Goal: Task Accomplishment & Management: Manage account settings

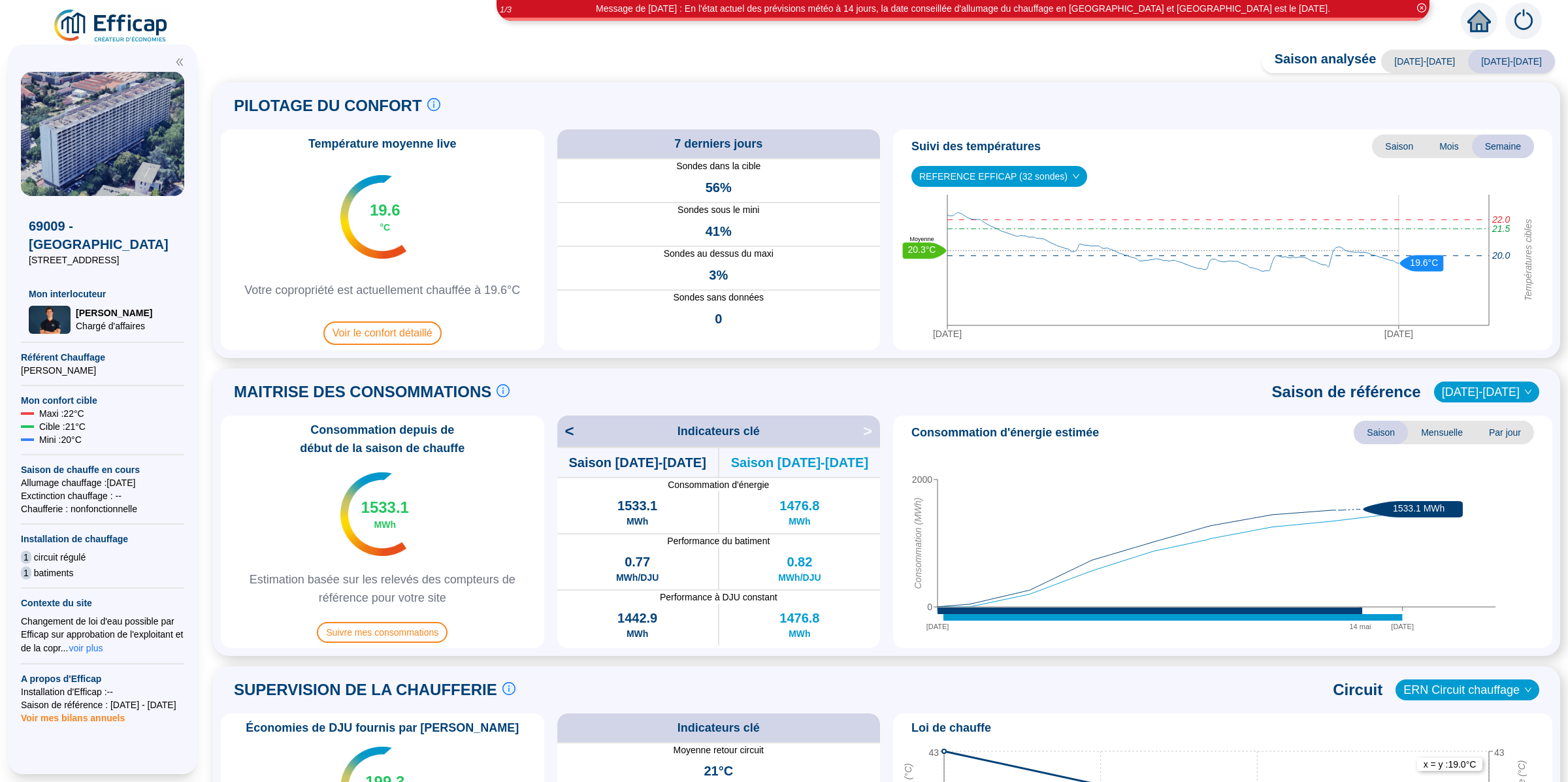
click at [115, 6] on div "Message de Lundi 29/09/2025 : En l'état actuel des prévisions météo à 14 jours,…" at bounding box center [784, 18] width 1568 height 36
click at [115, 27] on img at bounding box center [111, 26] width 119 height 36
click at [1484, 16] on icon "home" at bounding box center [1478, 21] width 23 height 23
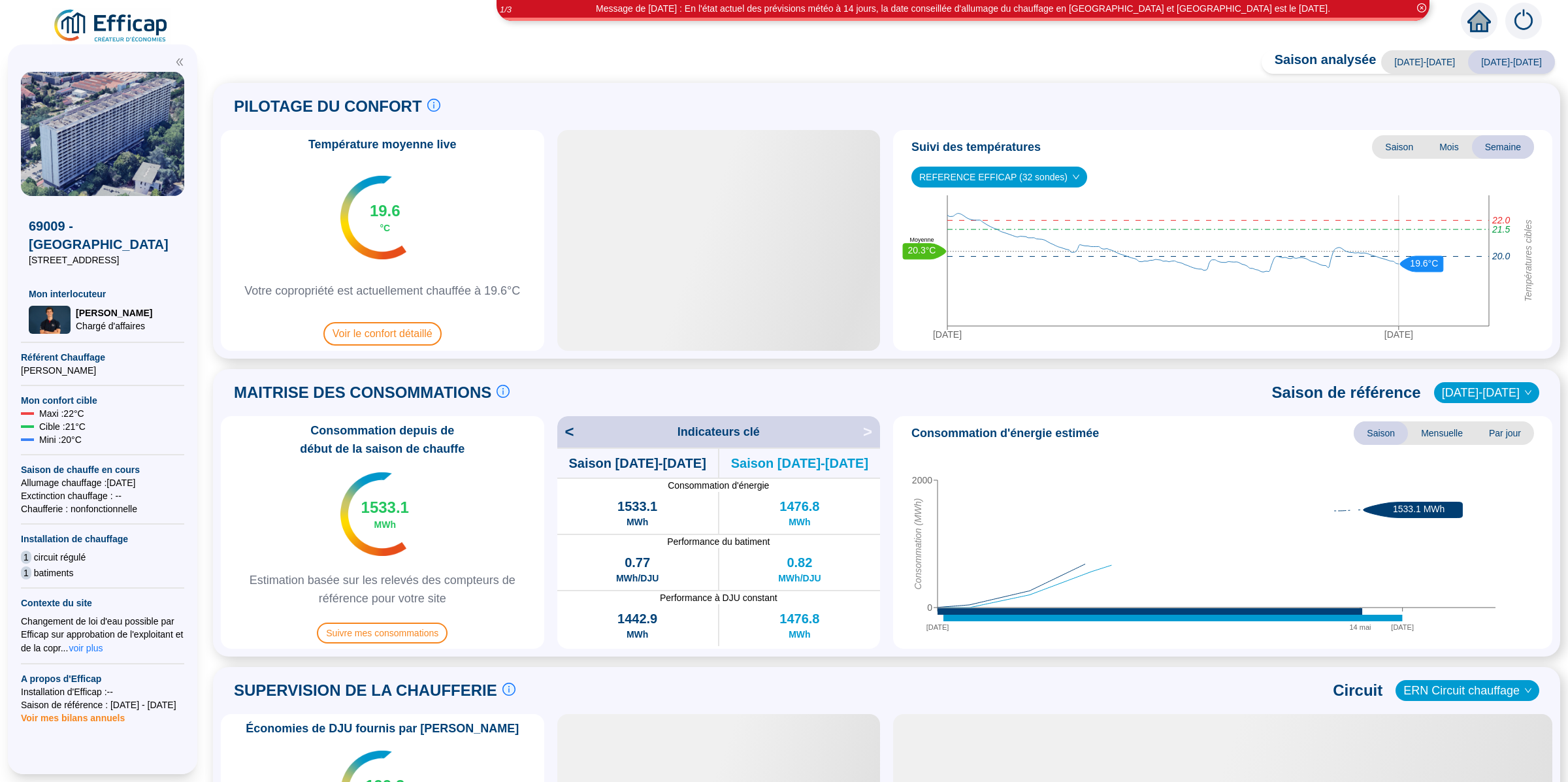
click at [1524, 20] on img at bounding box center [1523, 20] width 36 height 36
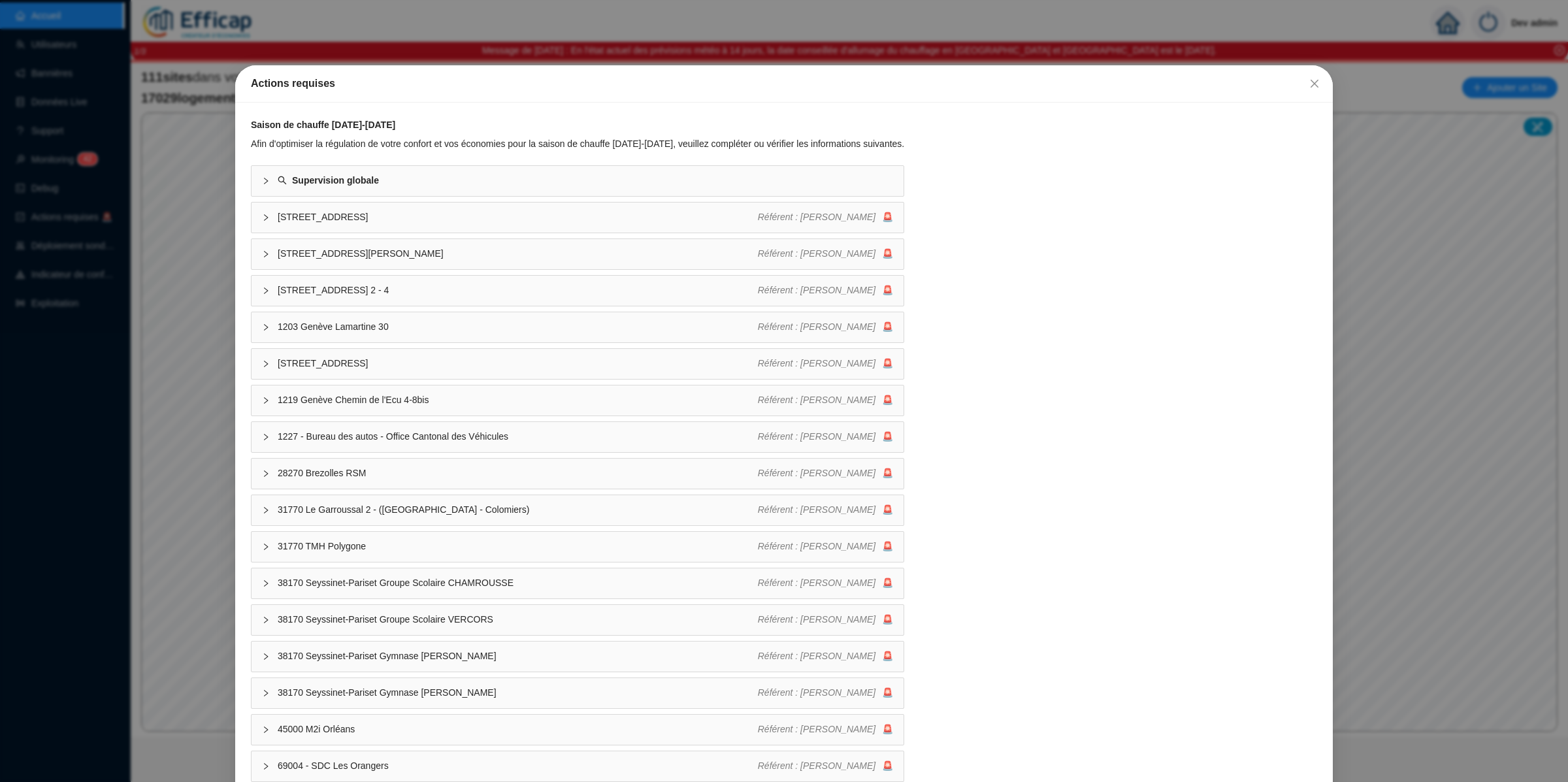
click at [198, 159] on div "Actions requises Saison de chauffe 2025-2026 Afin d'optimiser la régulation de …" at bounding box center [784, 391] width 1568 height 782
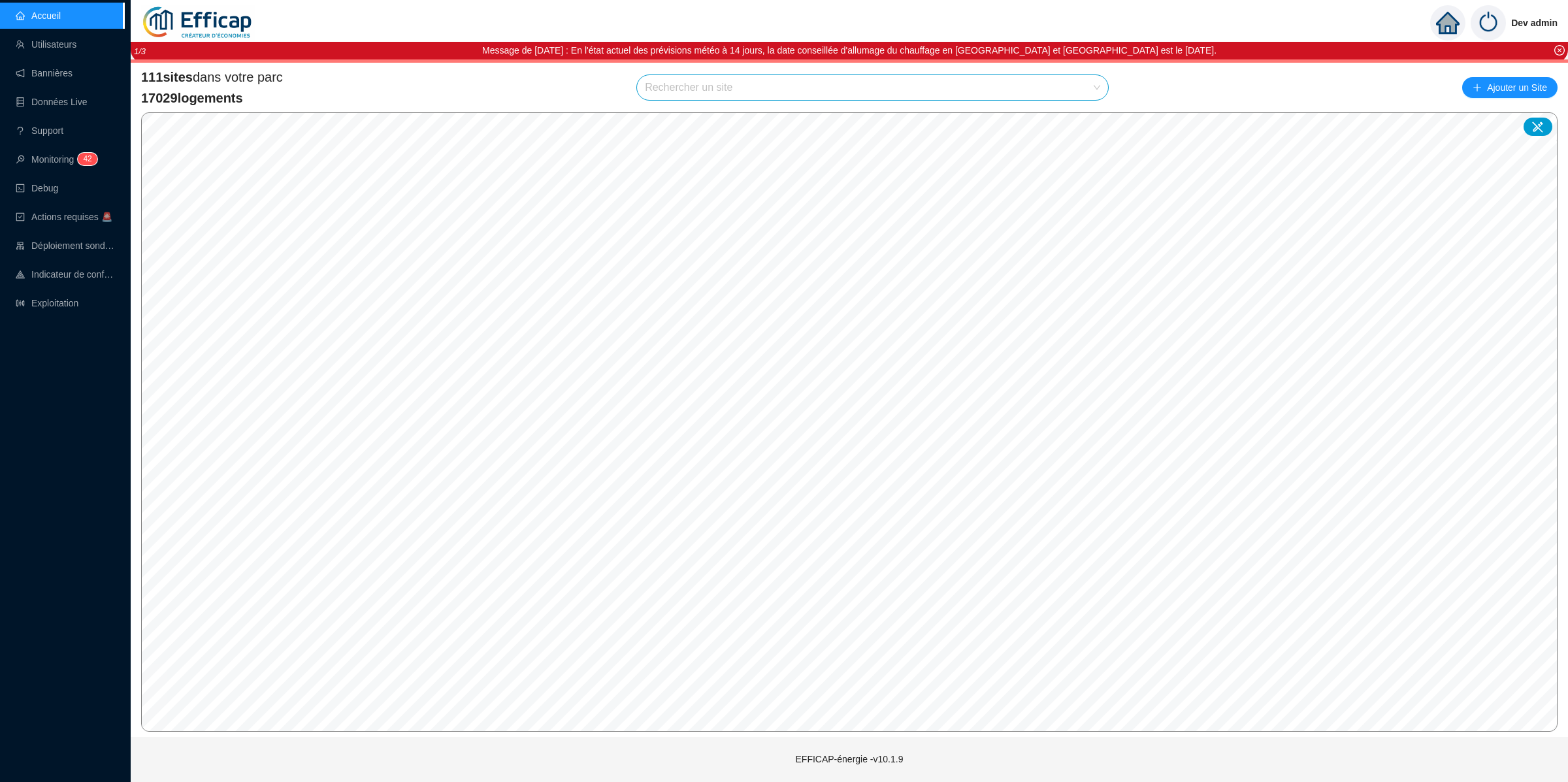
click at [838, 83] on input "search" at bounding box center [866, 87] width 444 height 25
type input "balmon"
click at [1088, 115] on div at bounding box center [1082, 119] width 30 height 19
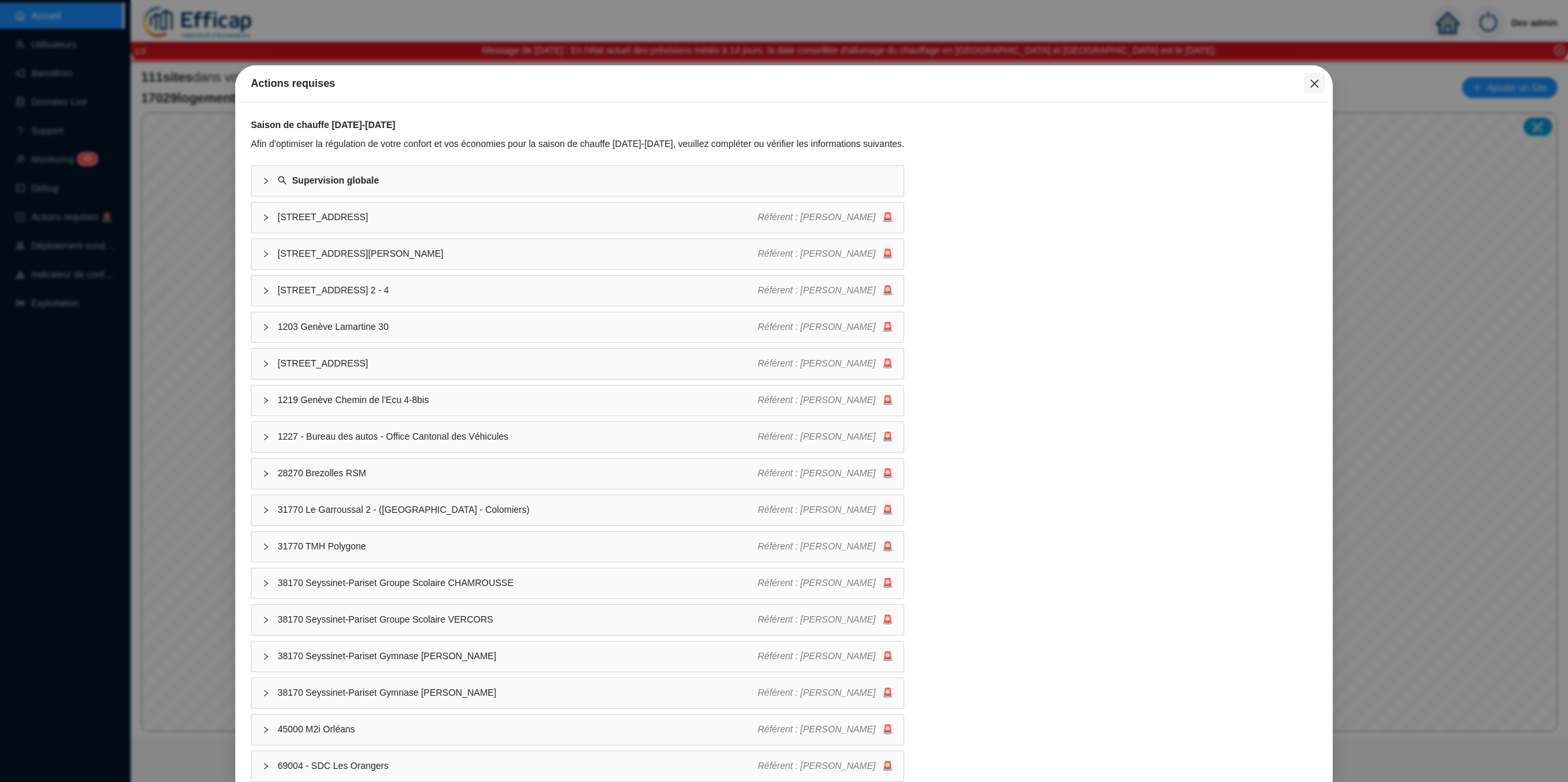
click at [1309, 86] on icon "close" at bounding box center [1314, 83] width 10 height 10
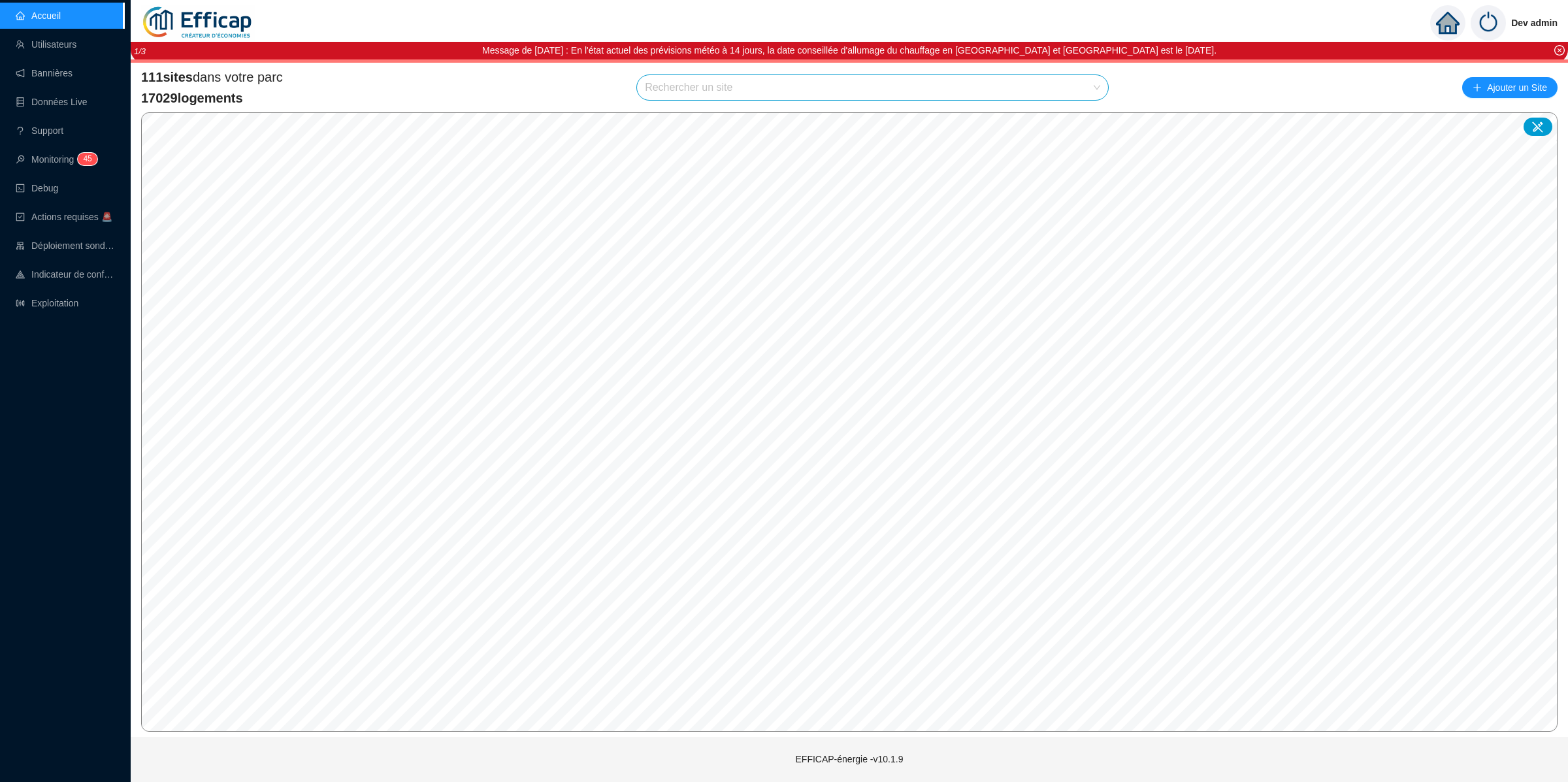
click at [1032, 92] on input "search" at bounding box center [866, 87] width 444 height 25
type input "domaine"
click at [1076, 126] on div at bounding box center [1082, 119] width 30 height 19
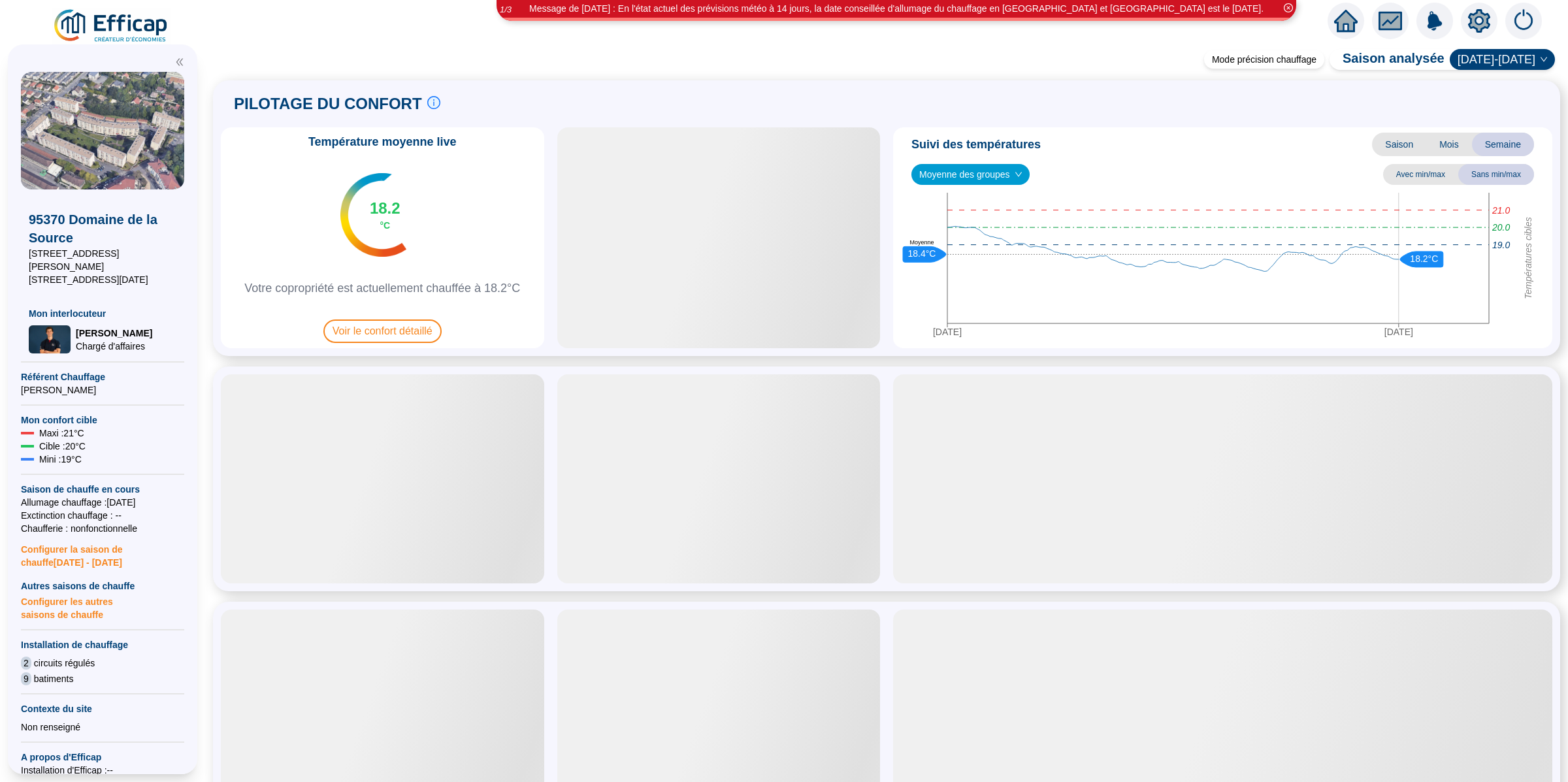
click at [1475, 17] on icon "setting" at bounding box center [1478, 20] width 9 height 9
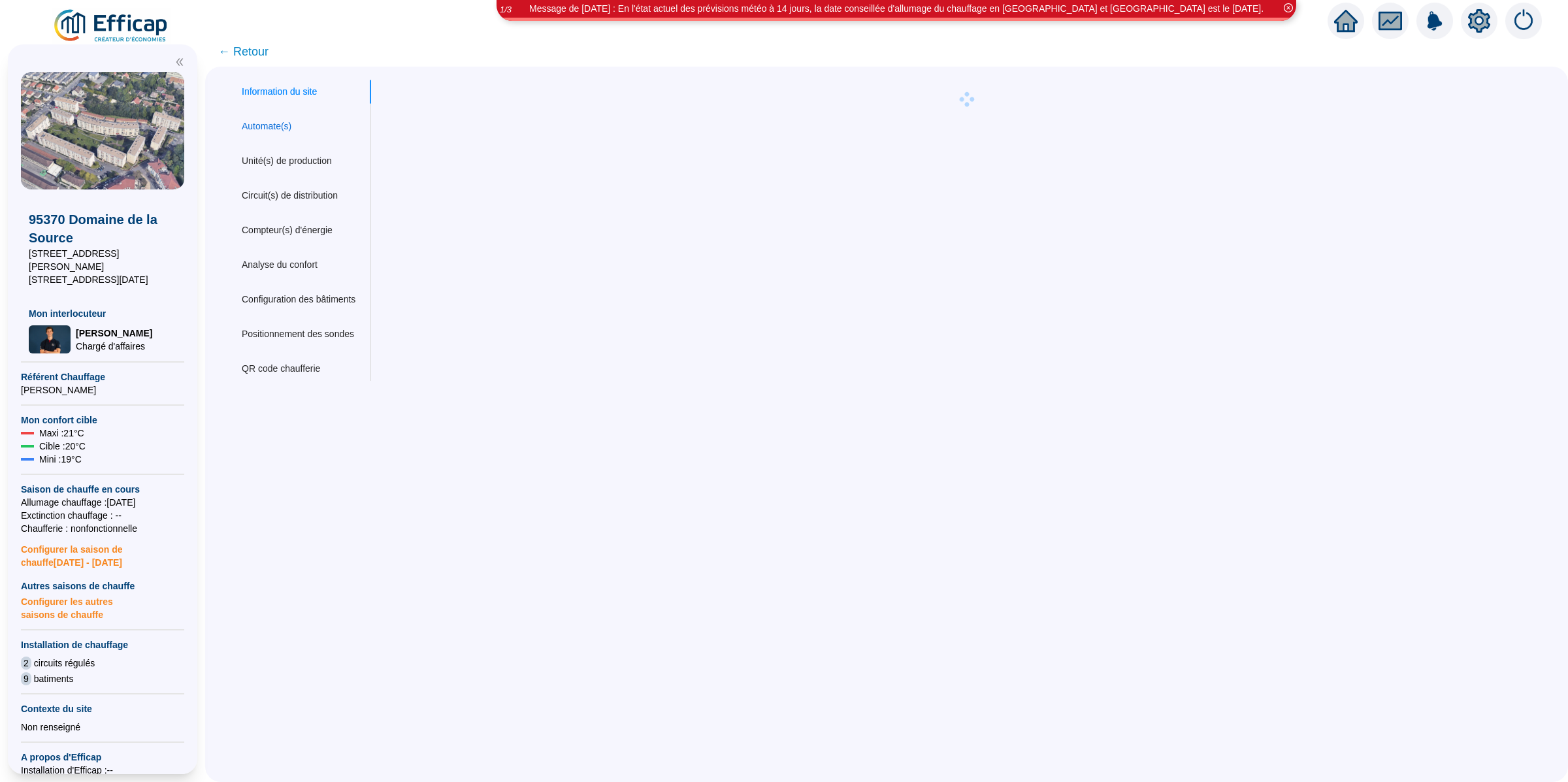
click at [277, 128] on div "Automate(s)" at bounding box center [267, 126] width 50 height 14
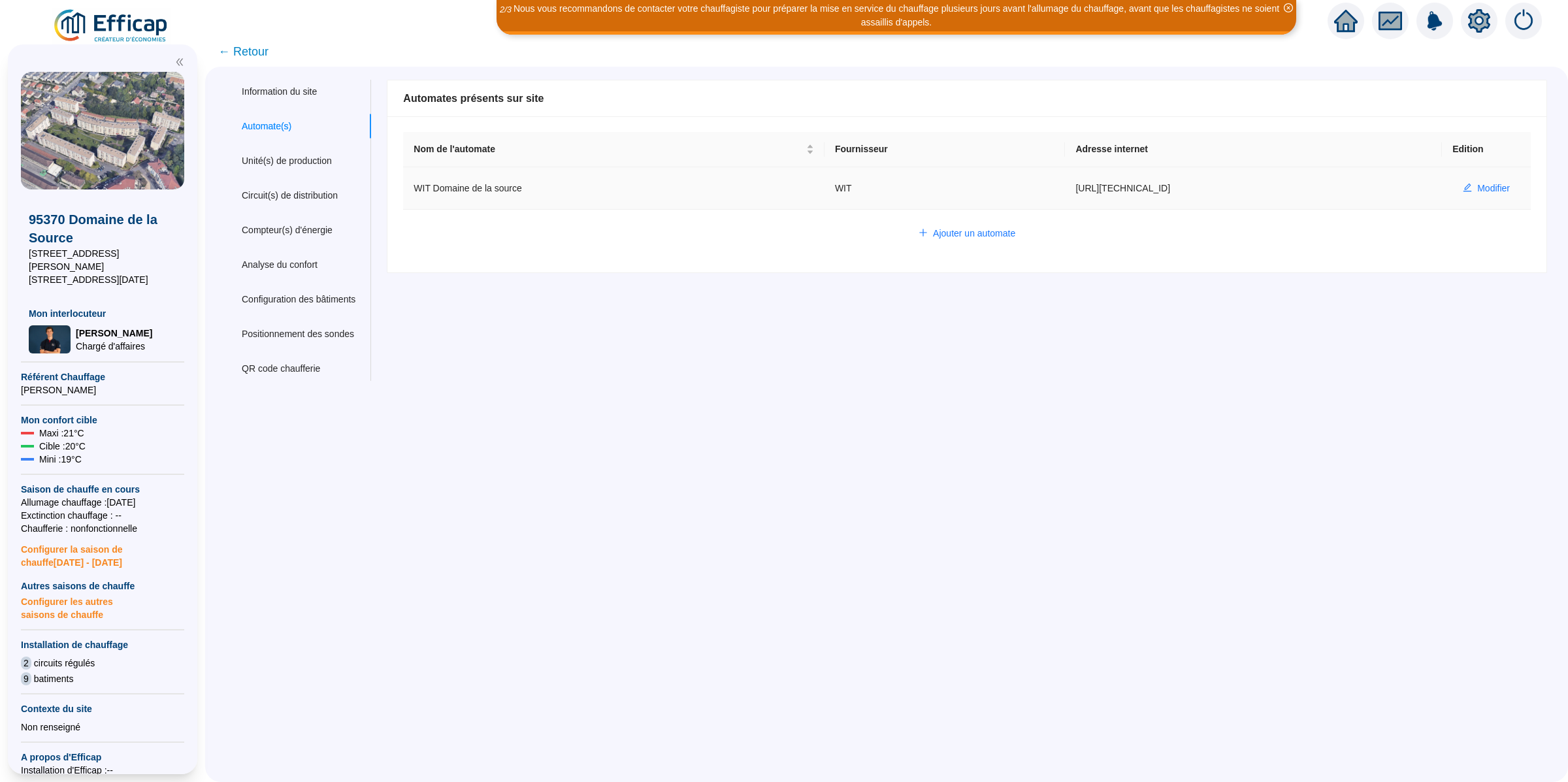
drag, startPoint x: 1055, startPoint y: 188, endPoint x: 1173, endPoint y: 188, distance: 118.0
click at [1173, 188] on td "http://80.15.46.140:5001" at bounding box center [1253, 188] width 377 height 43
copy td "http://80.15.46.140:5001"
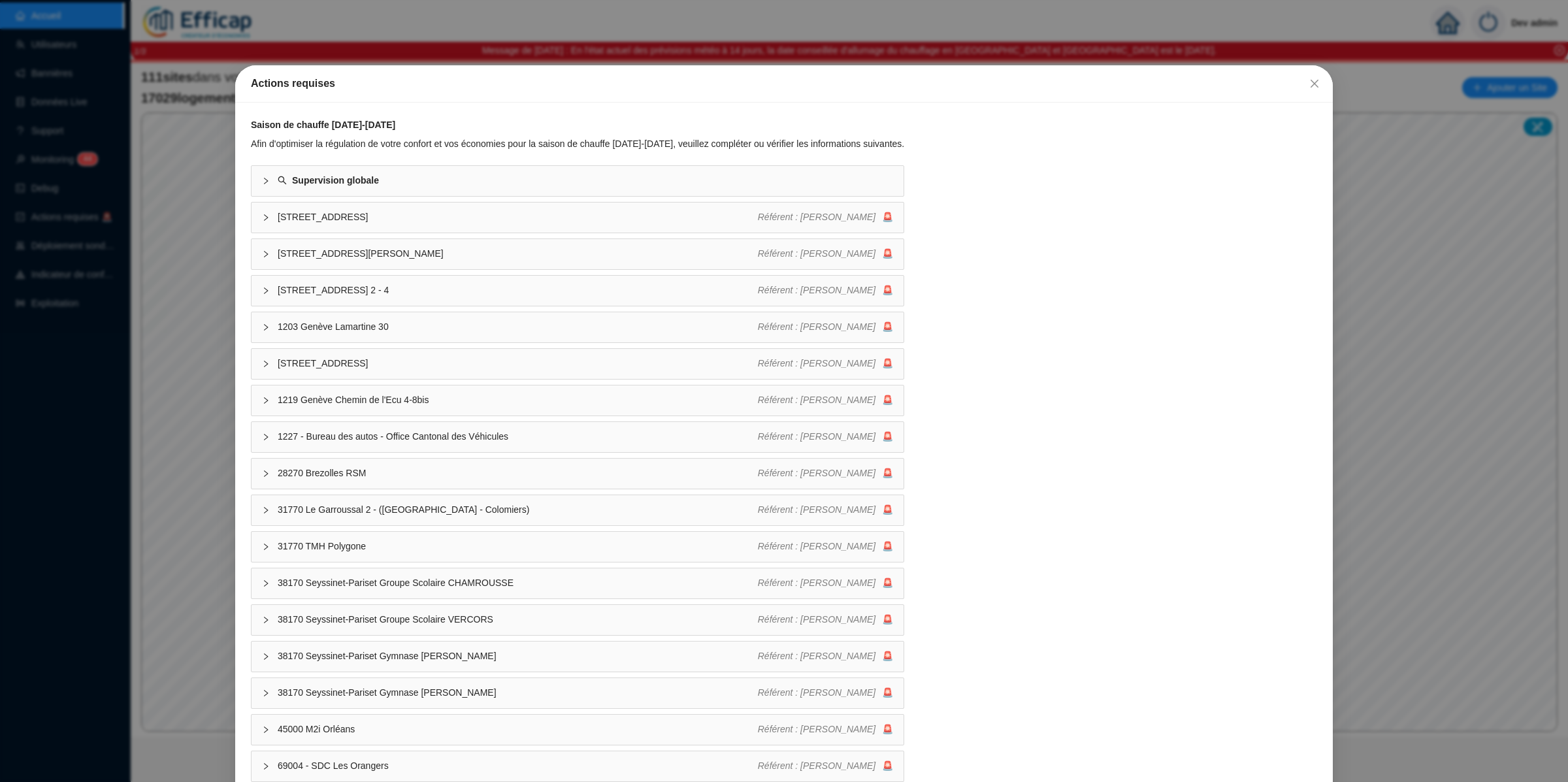
click at [1291, 77] on div "Actions requises" at bounding box center [784, 83] width 1066 height 15
click at [1314, 81] on span "Fermer" at bounding box center [1315, 83] width 21 height 10
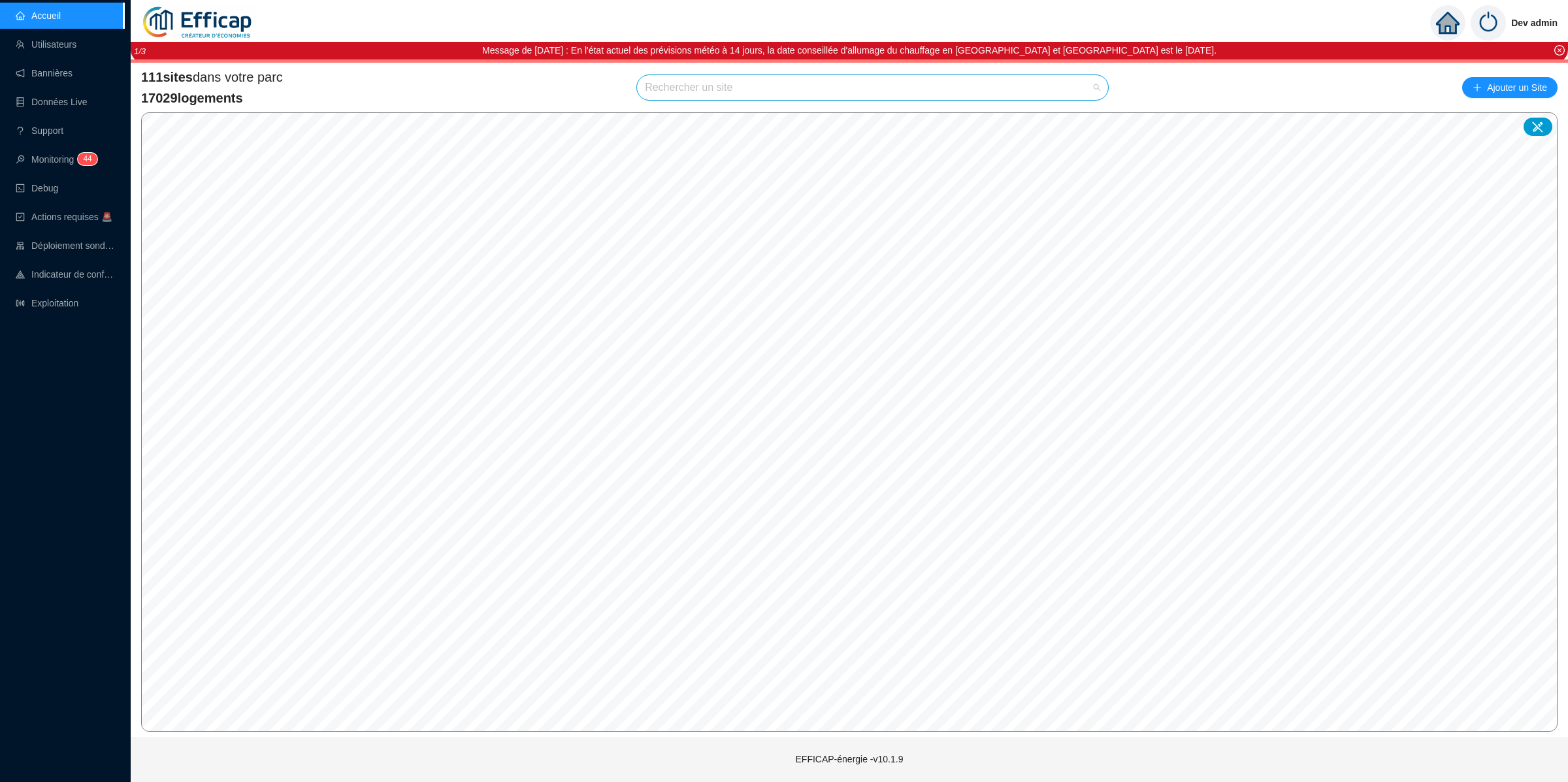
click at [961, 94] on input "search" at bounding box center [866, 87] width 444 height 25
type input "obser"
click at [1087, 119] on div at bounding box center [1082, 119] width 30 height 19
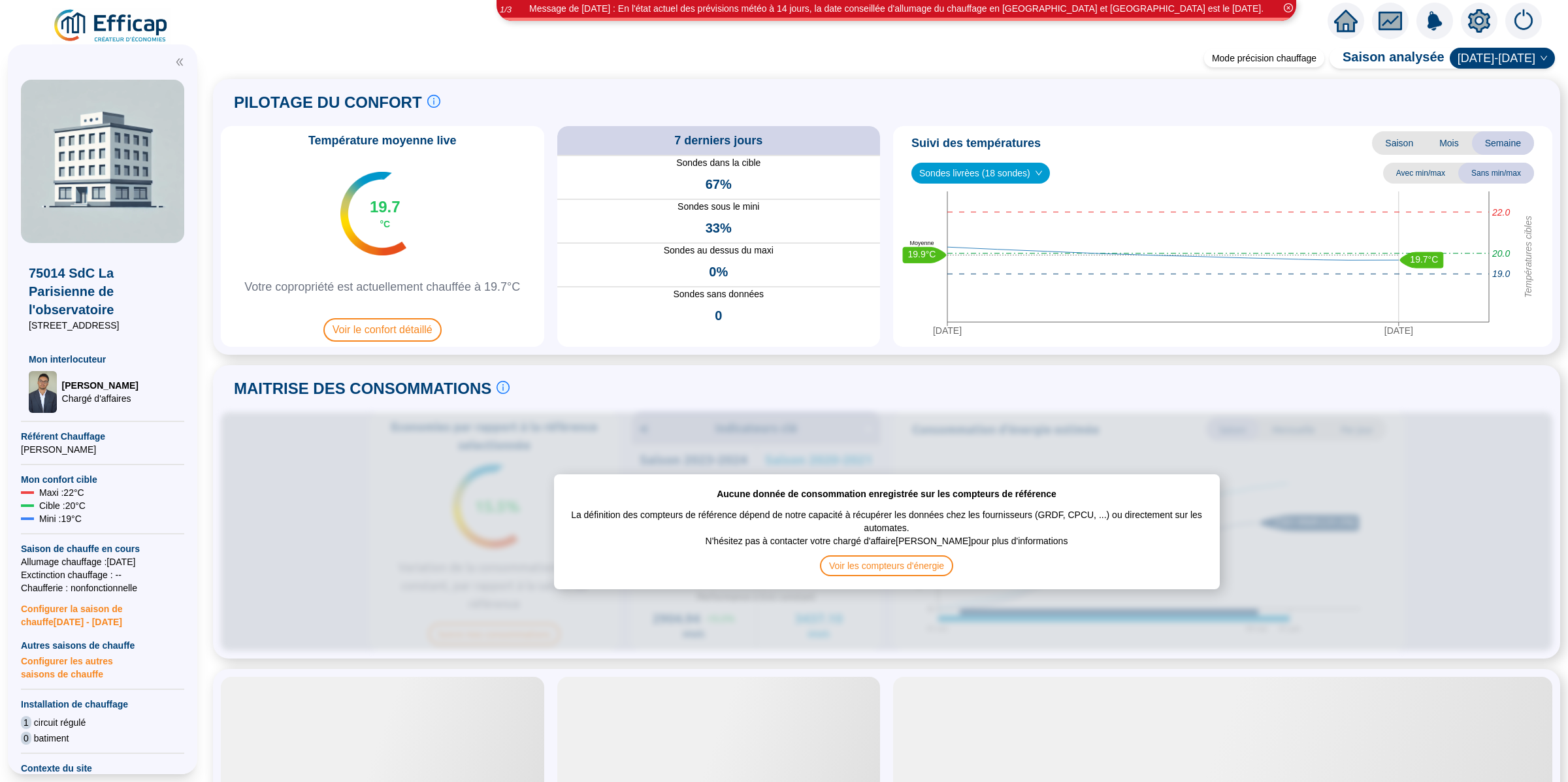
click at [1487, 23] on icon "setting" at bounding box center [1479, 20] width 23 height 21
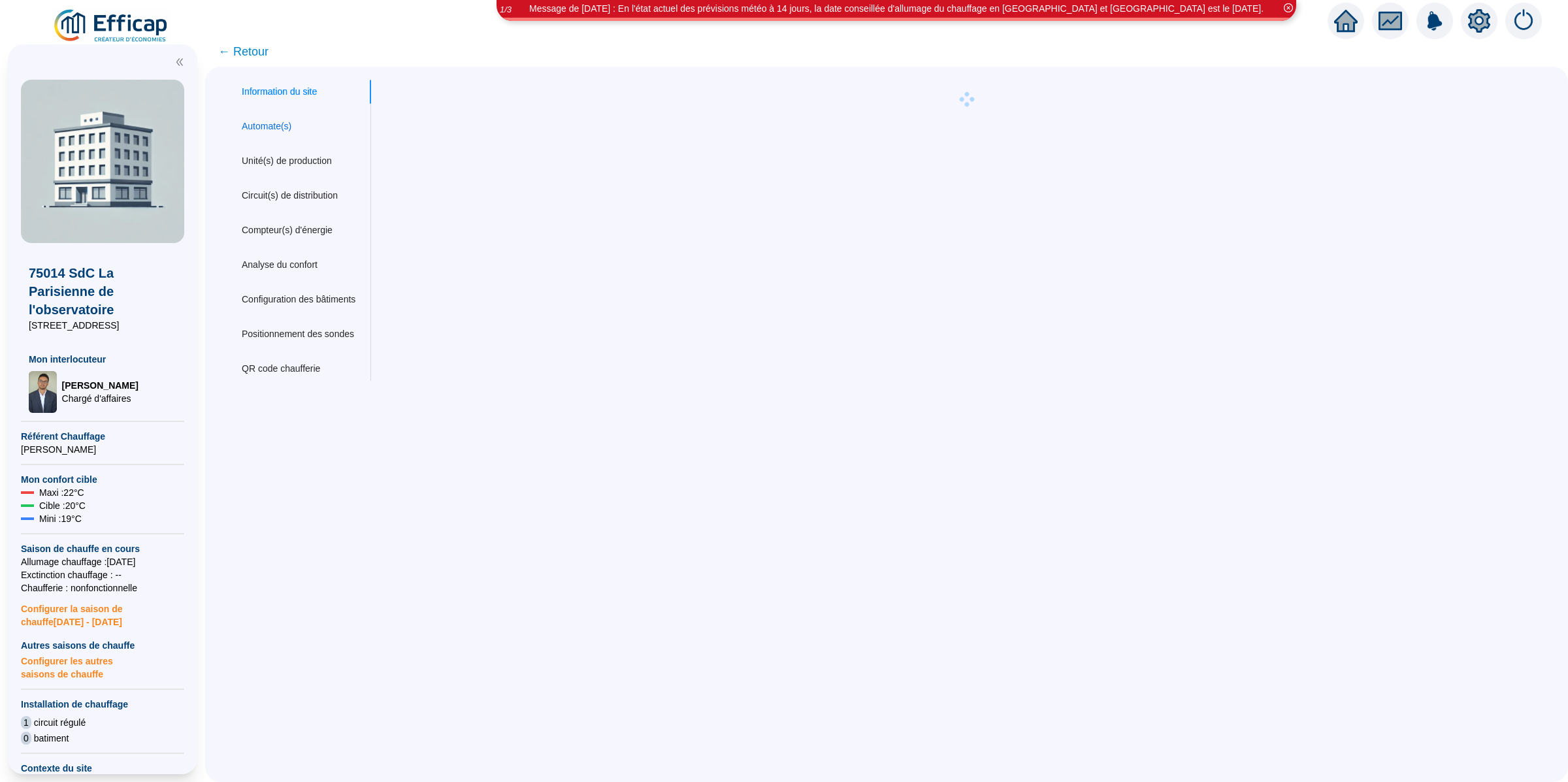
click at [276, 123] on div "Automate(s)" at bounding box center [267, 126] width 50 height 14
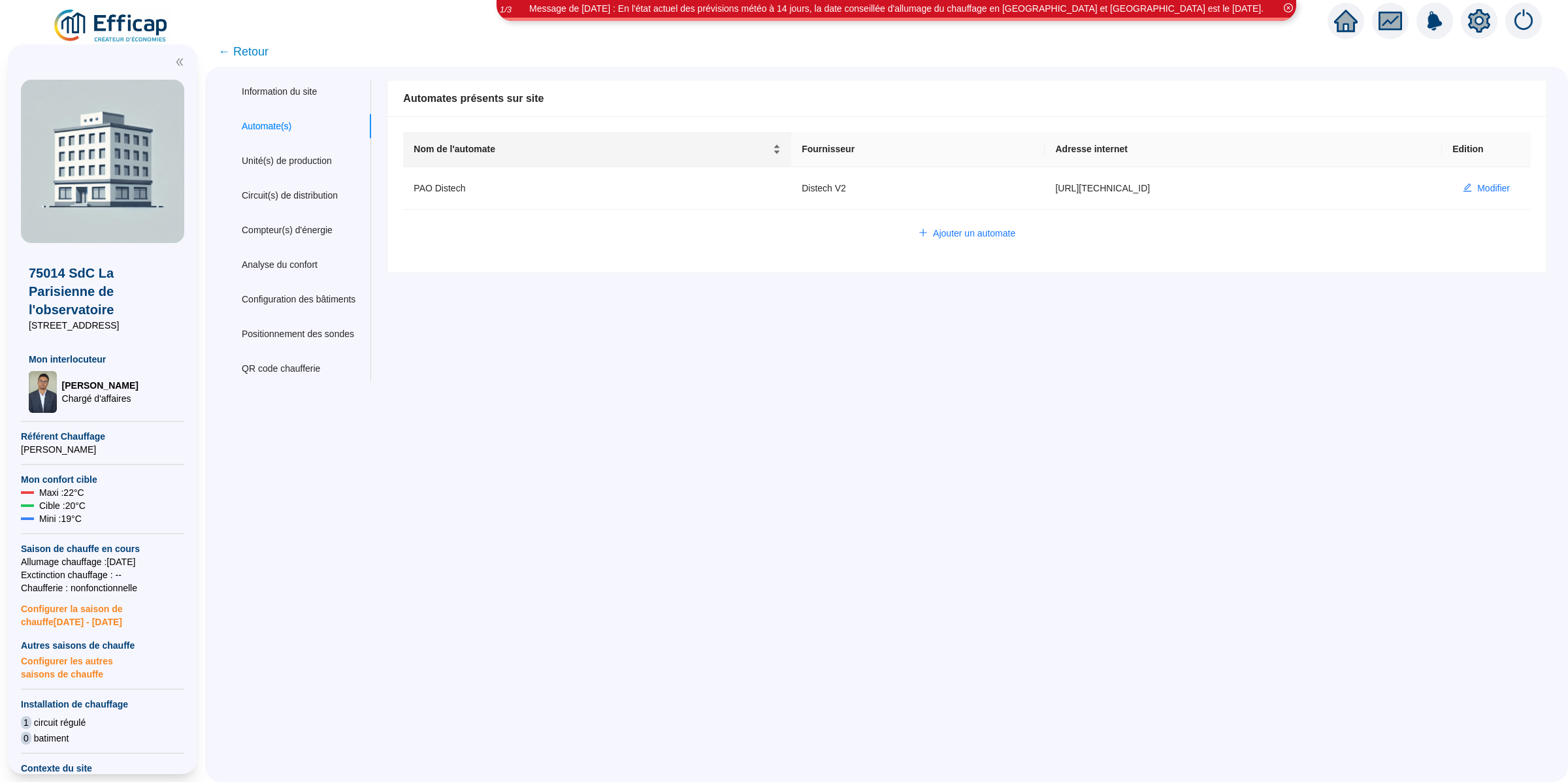
type input "admin-efficap"
click at [1457, 193] on button "Modifier" at bounding box center [1487, 188] width 68 height 21
type input "PAO Distech"
type input "[URL][TECHNICAL_ID]"
type input "AV1001"
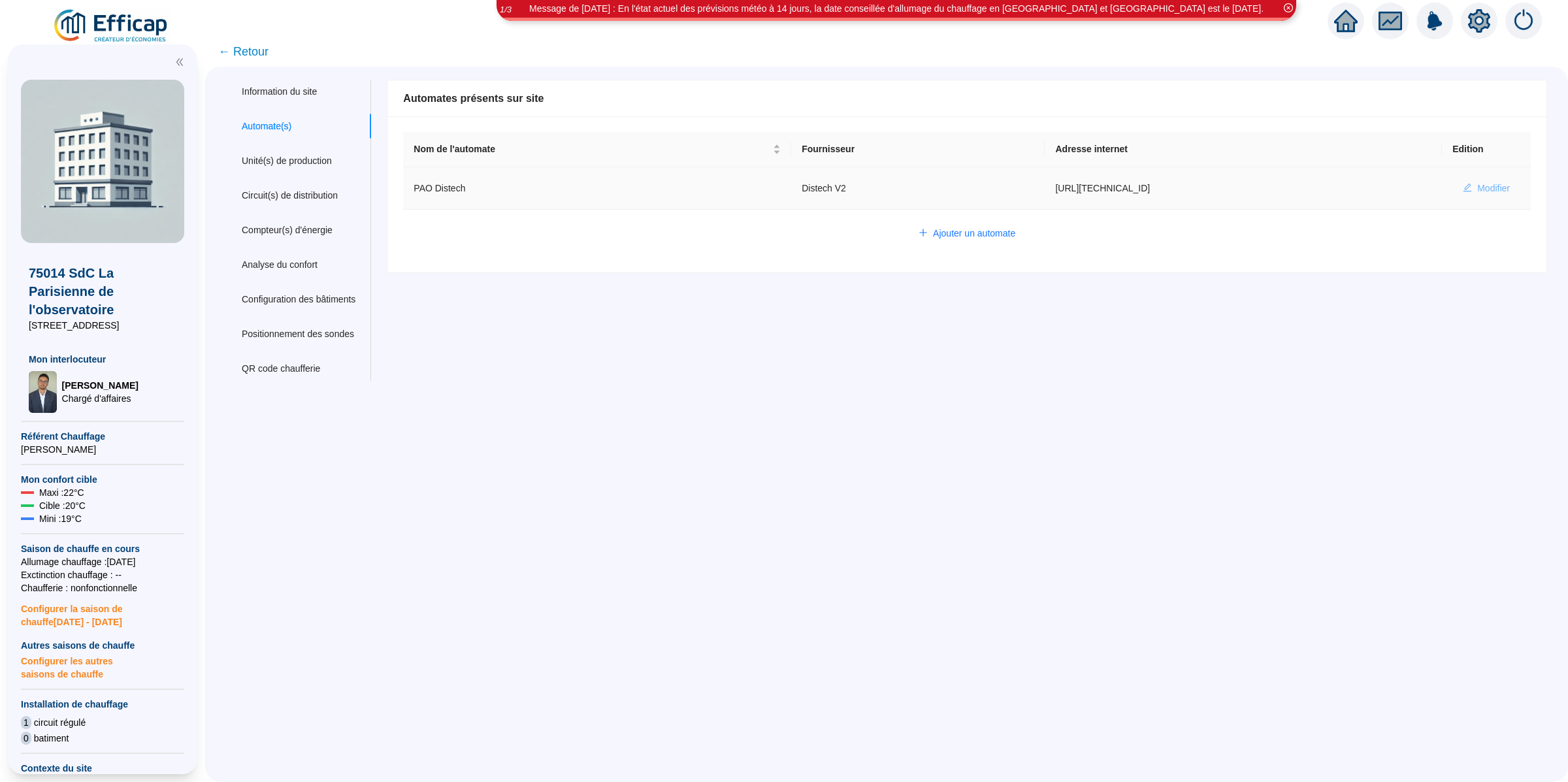
type input "AV1002"
type input "AV1000"
type input "BV1000"
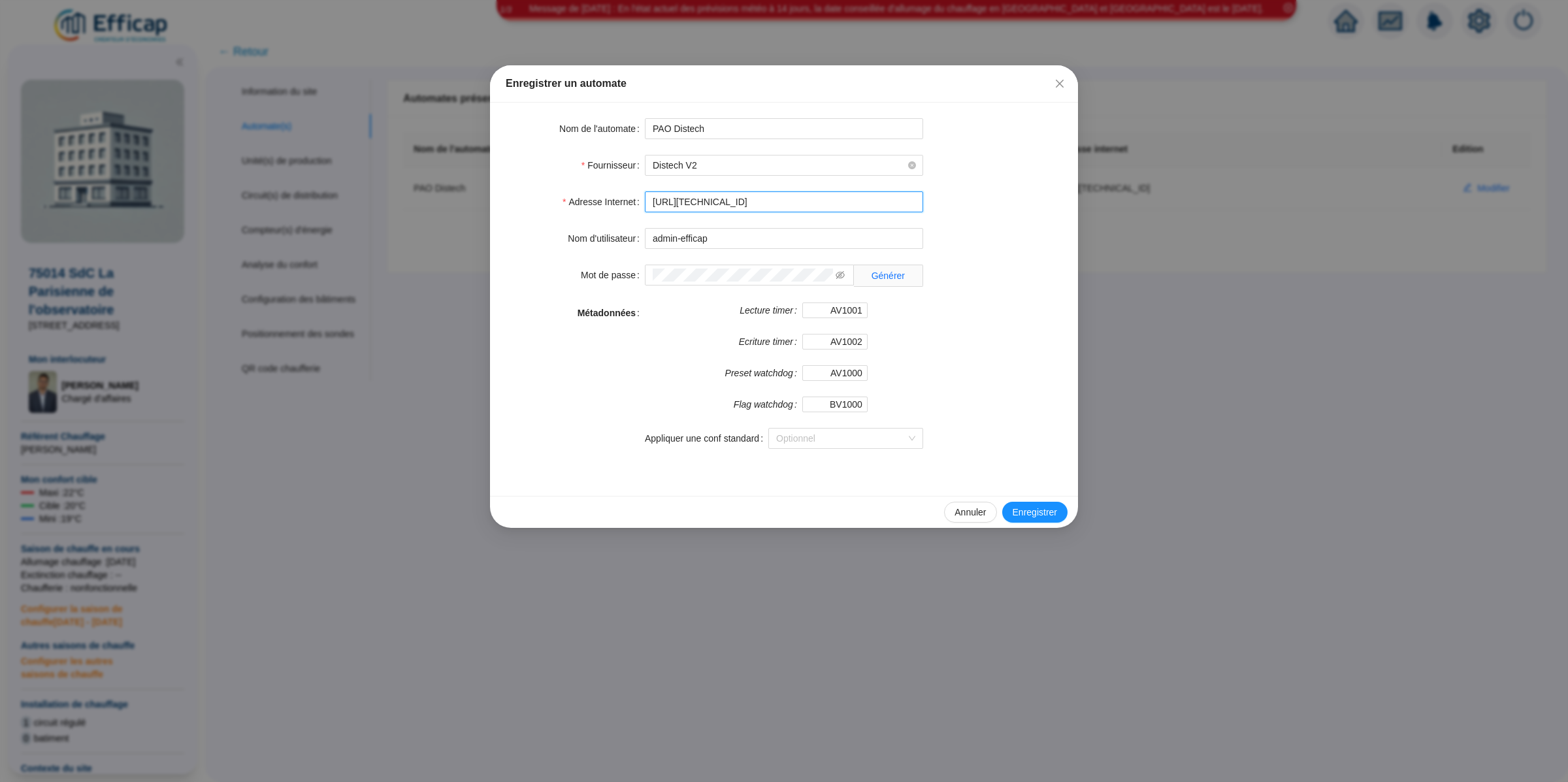
drag, startPoint x: 661, startPoint y: 198, endPoint x: 597, endPoint y: 198, distance: 64.0
click at [598, 198] on div "Adresse Internet [URL][TECHNICAL_ID]" at bounding box center [784, 202] width 557 height 21
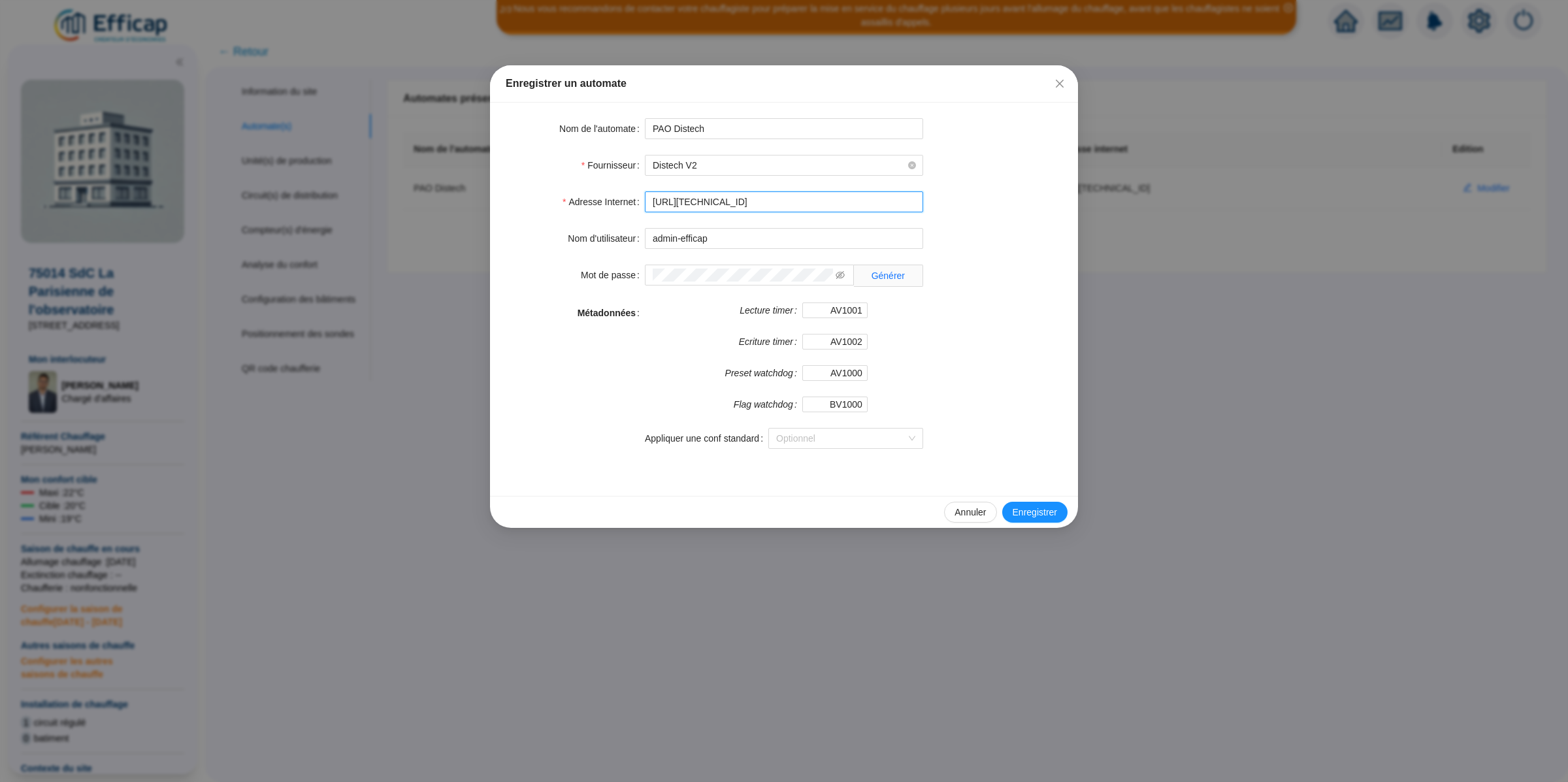
type input "[URL][TECHNICAL_ID]"
click at [993, 214] on form "Nom de l'automate PAO Distech Fournisseur Distech V2 Adresse Internet [URL][TEC…" at bounding box center [784, 291] width 557 height 346
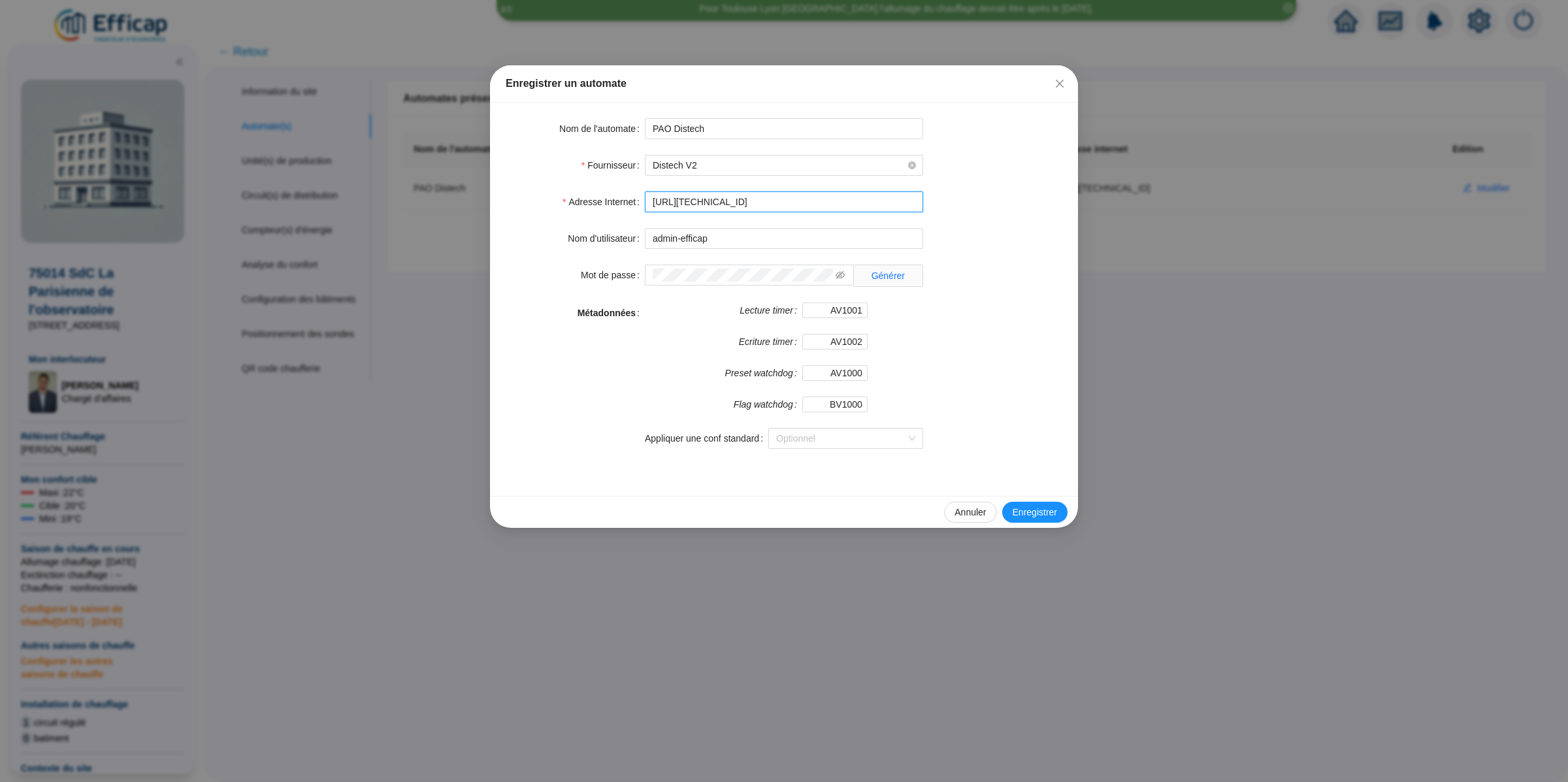
click at [792, 205] on input "[URL][TECHNICAL_ID]" at bounding box center [783, 202] width 278 height 21
click at [1019, 214] on form "Nom de l'automate PAO Distech Fournisseur Distech V2 Adresse Internet [URL][TEC…" at bounding box center [784, 291] width 557 height 346
click at [837, 273] on icon "eye-invisible" at bounding box center [840, 275] width 9 height 8
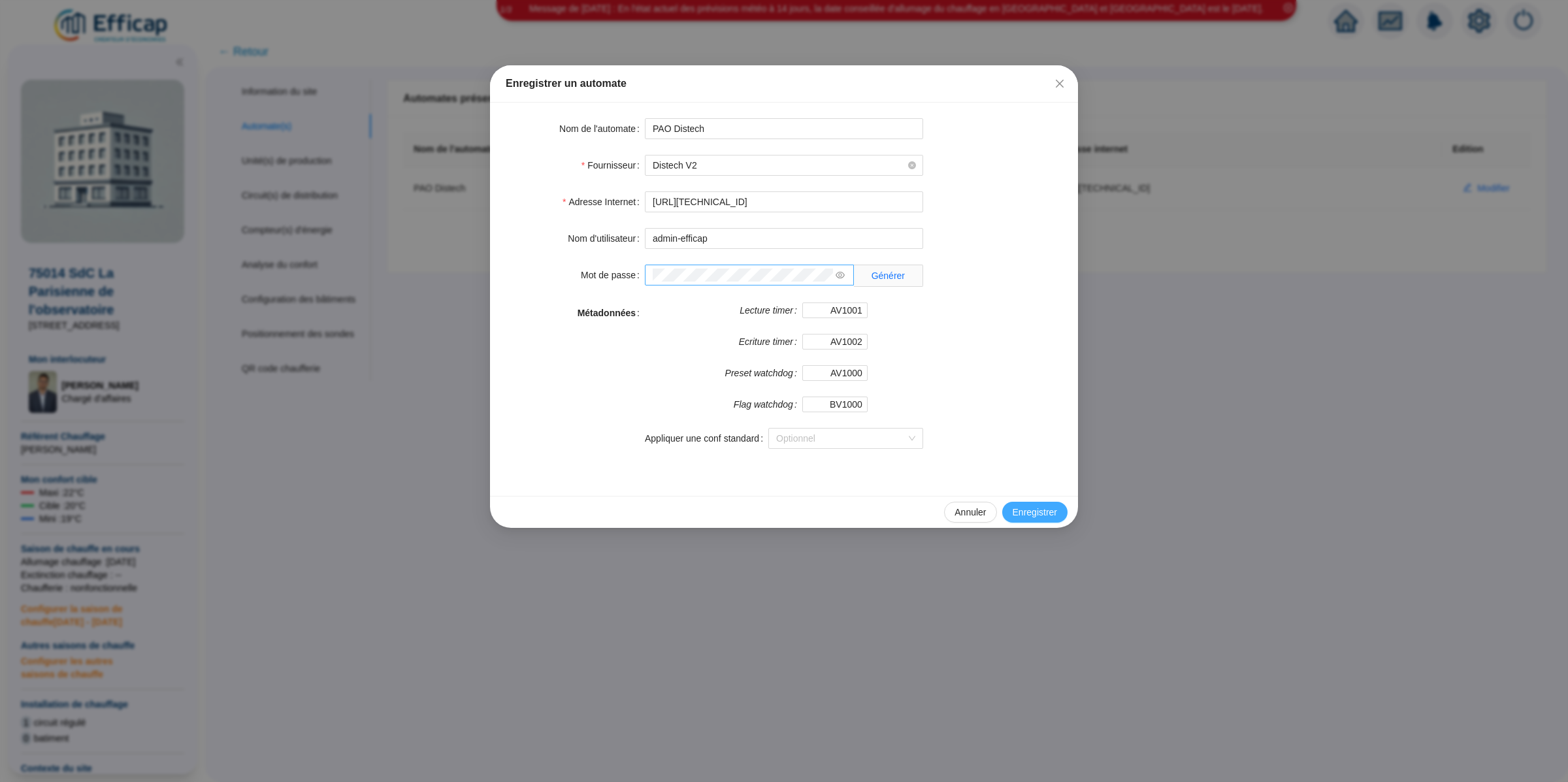
click at [1028, 510] on span "Enregistrer" at bounding box center [1034, 512] width 44 height 14
type input "admin-efficap"
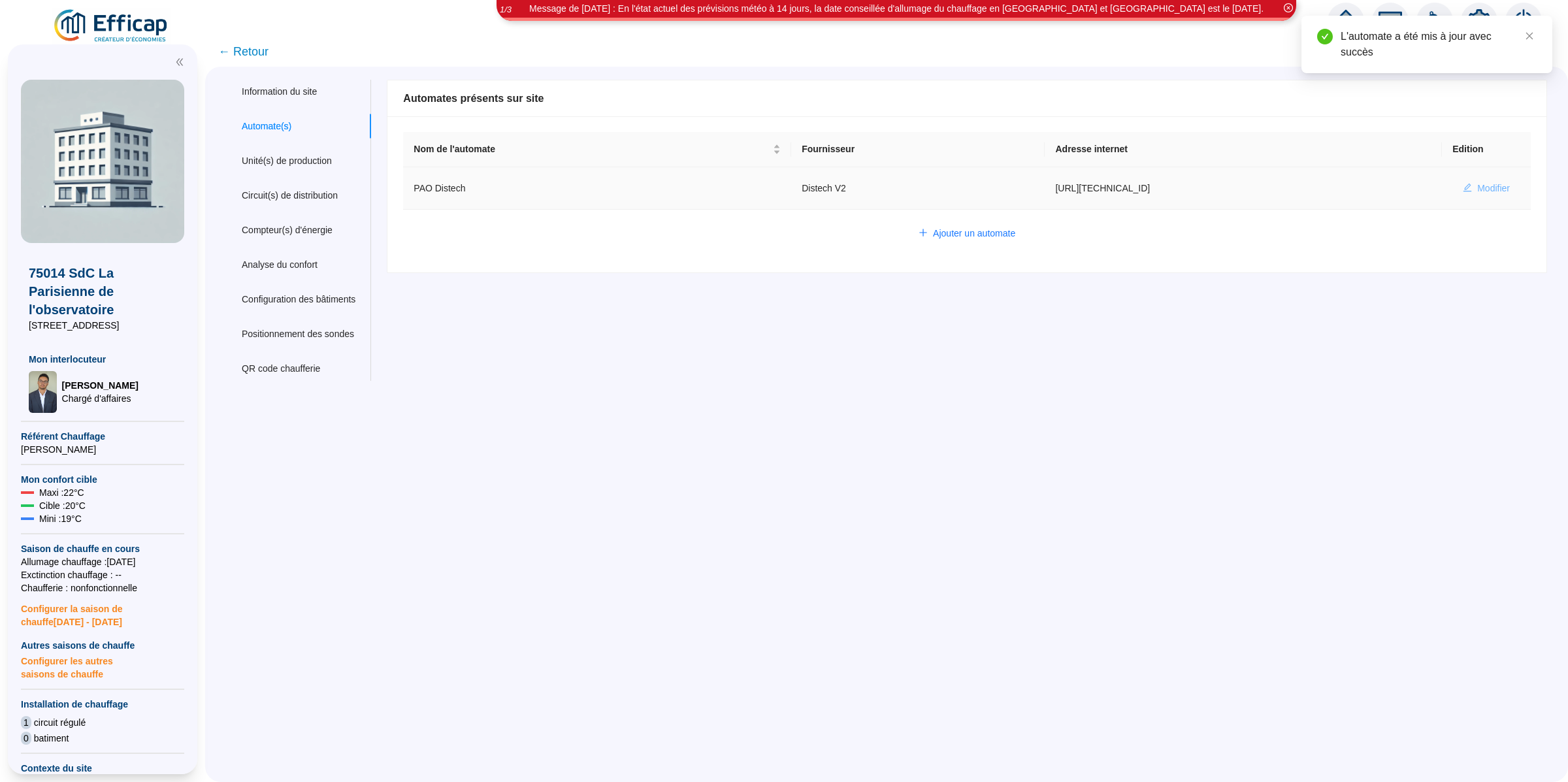
click at [1500, 187] on button "Modifier" at bounding box center [1487, 188] width 68 height 21
type input "PAO Distech"
type input "[URL][TECHNICAL_ID]"
type input "AV1001"
type input "AV1002"
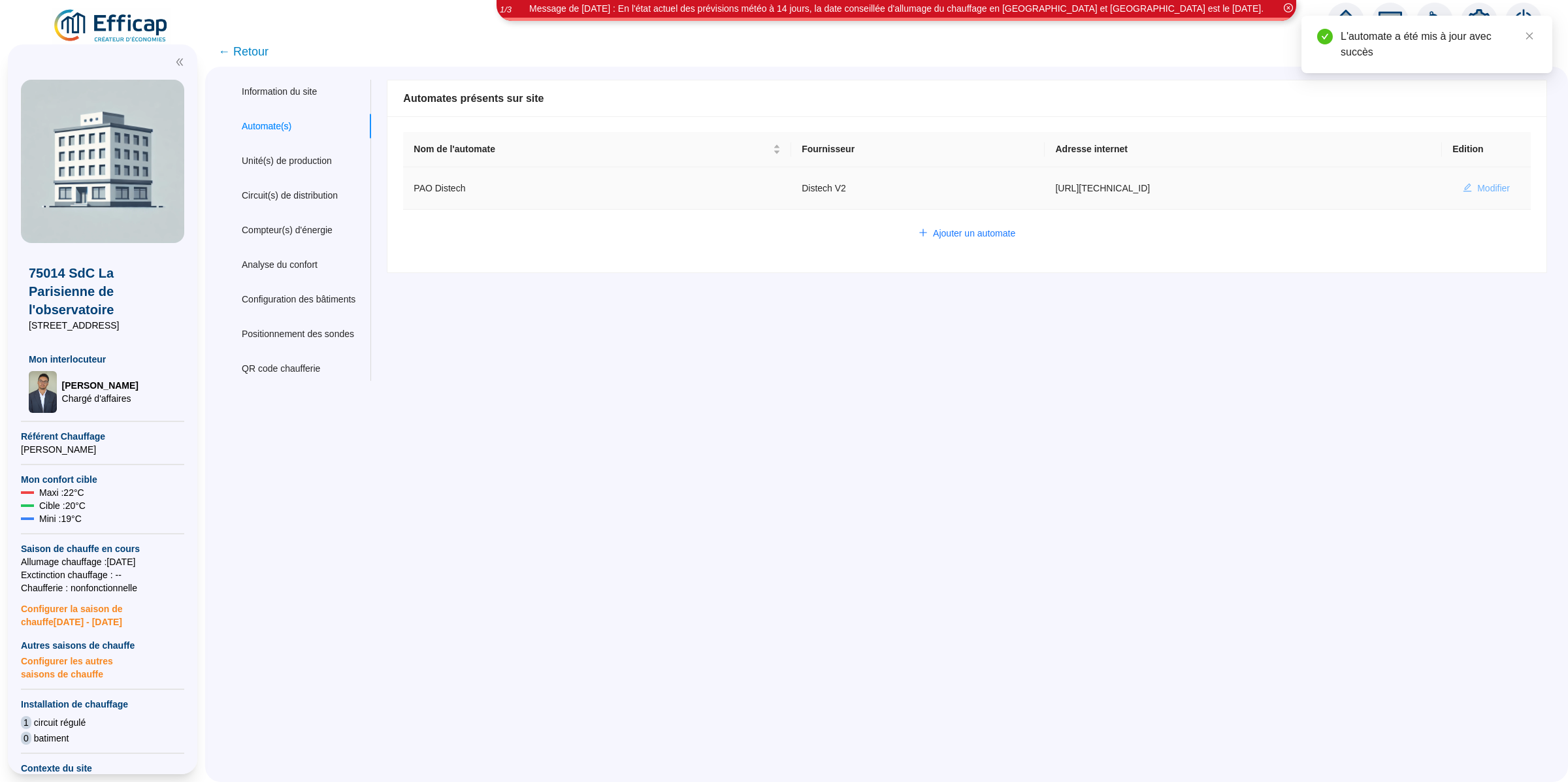
type input "AV1000"
type input "BV1000"
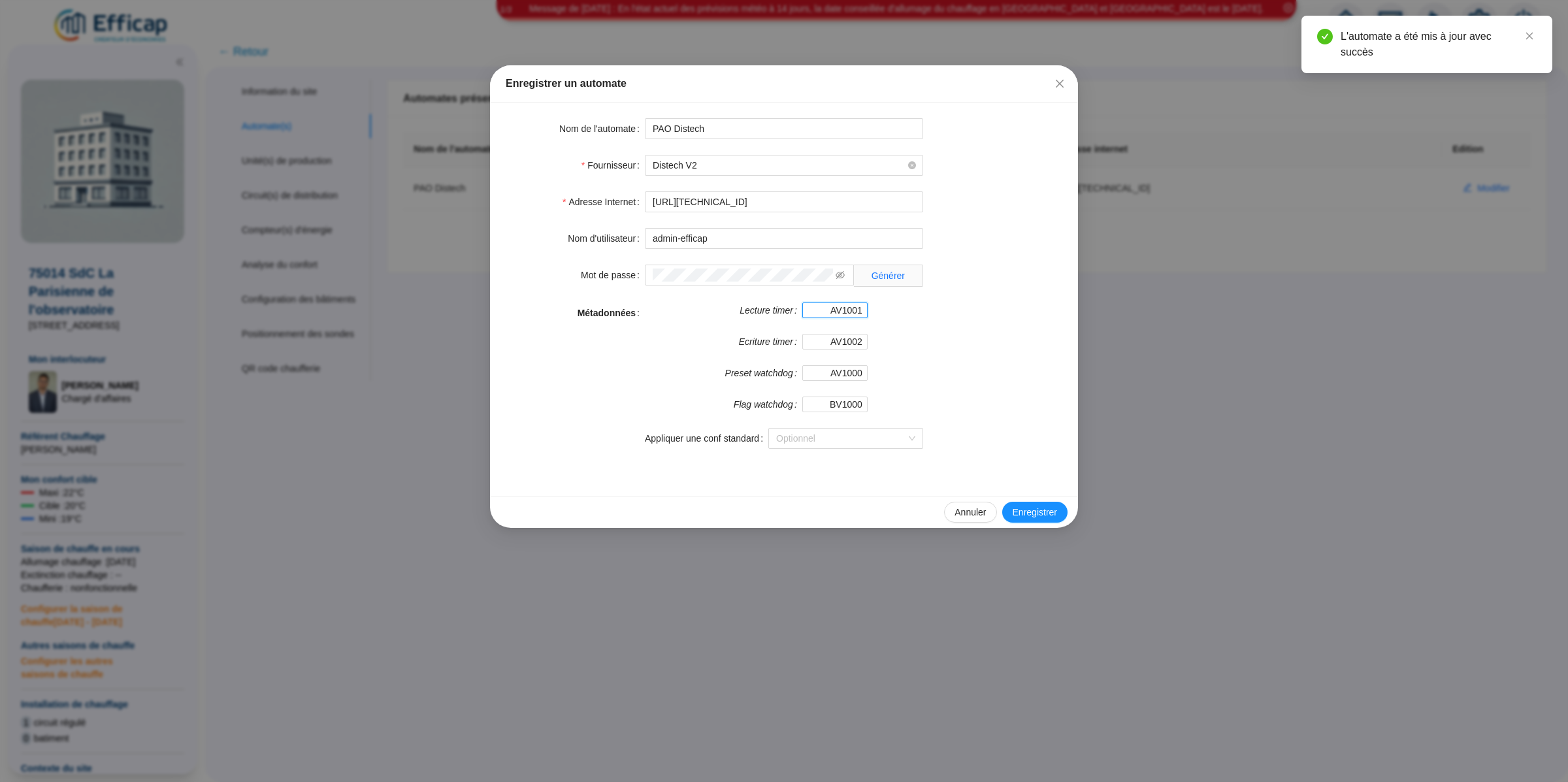
drag, startPoint x: 821, startPoint y: 315, endPoint x: 867, endPoint y: 315, distance: 46.0
click at [867, 315] on div "AV1001" at bounding box center [835, 310] width 65 height 15
drag, startPoint x: 822, startPoint y: 339, endPoint x: 874, endPoint y: 340, distance: 52.0
click at [874, 340] on form "Lecture timer AV1001 Ecriture timer AV1002 Preset watchdog AV1000 Flag watchdog…" at bounding box center [783, 365] width 278 height 126
drag, startPoint x: 815, startPoint y: 381, endPoint x: 868, endPoint y: 381, distance: 53.0
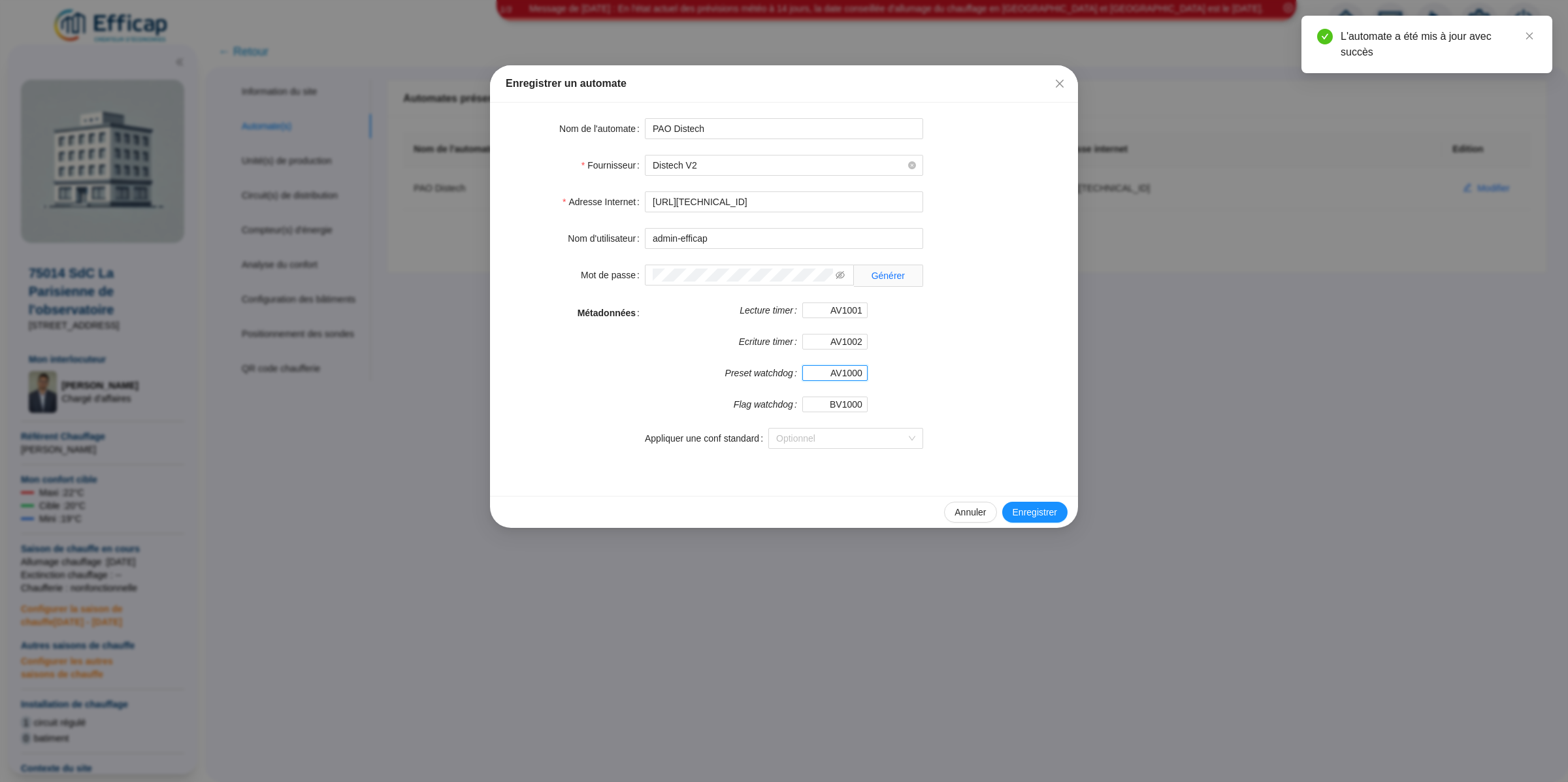
click at [869, 381] on form "Lecture timer AV1001 Ecriture timer AV1002 Preset watchdog AV1000 Flag watchdog…" at bounding box center [783, 365] width 278 height 126
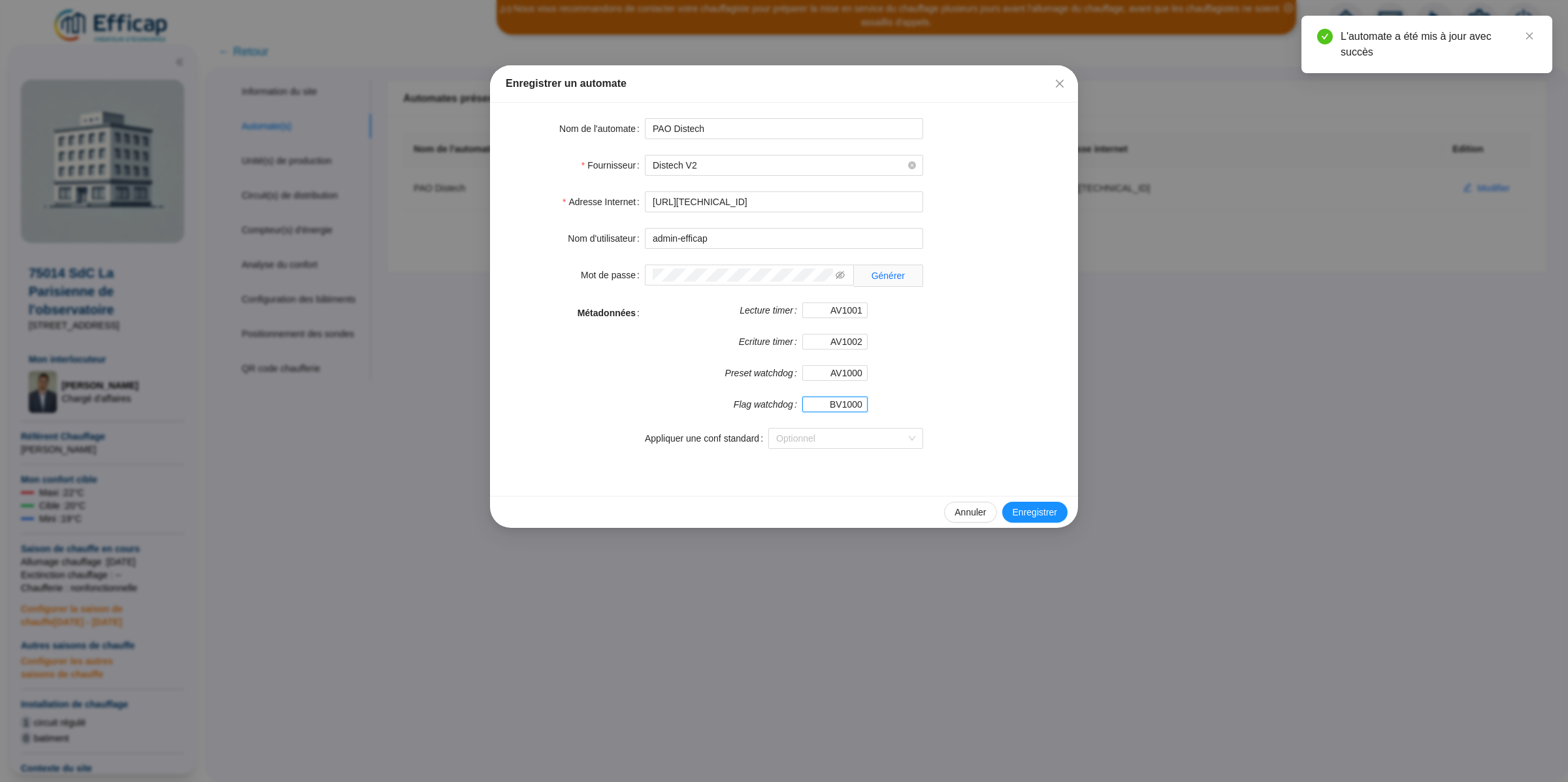
drag, startPoint x: 819, startPoint y: 414, endPoint x: 873, endPoint y: 414, distance: 54.0
click at [874, 414] on form "Lecture timer AV1001 Ecriture timer AV1002 Preset watchdog AV1000 Flag watchdog…" at bounding box center [783, 365] width 278 height 126
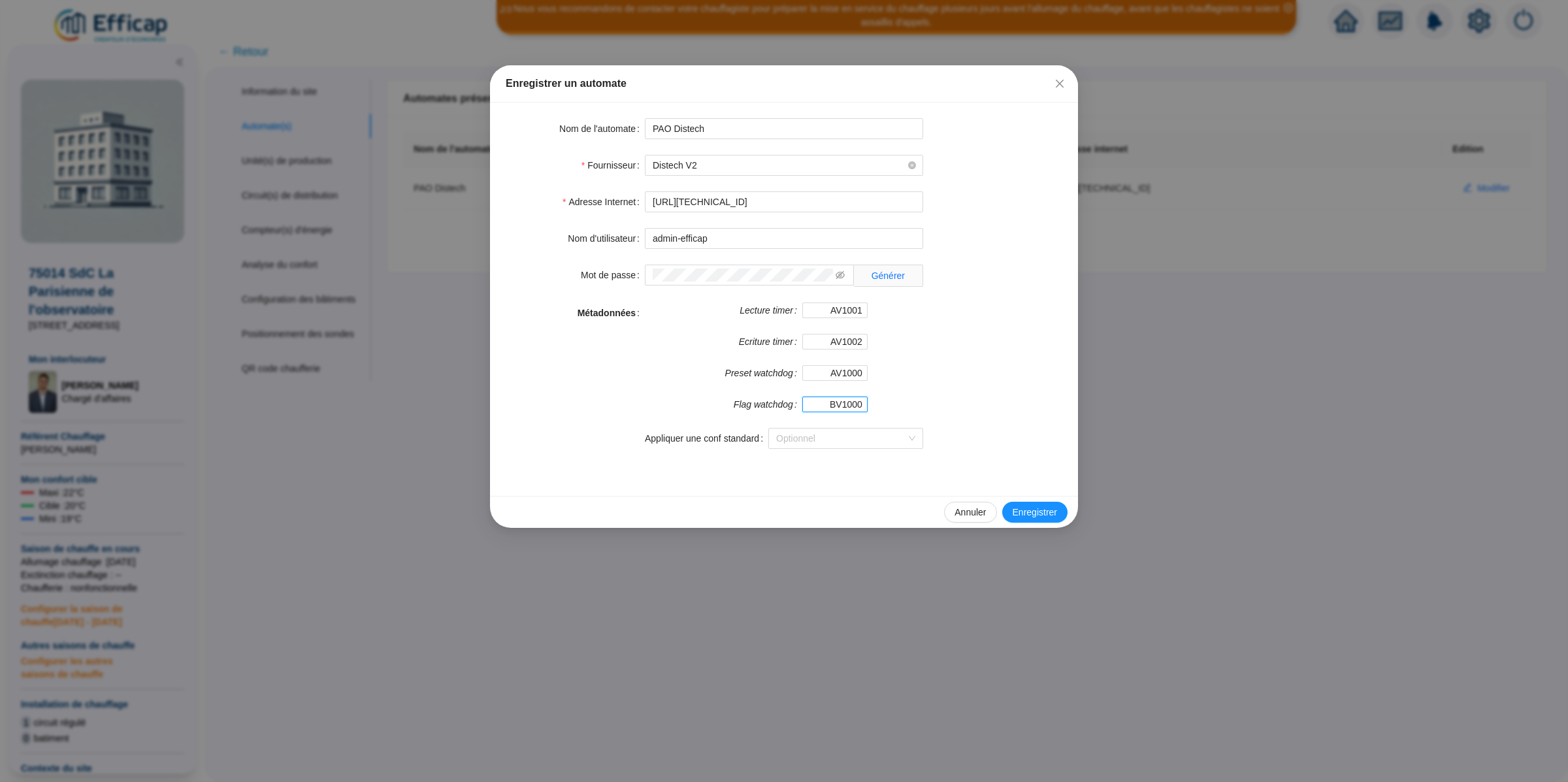
drag, startPoint x: 829, startPoint y: 409, endPoint x: 868, endPoint y: 409, distance: 39.0
click at [868, 409] on form "Lecture timer AV1001 Ecriture timer AV1002 Preset watchdog AV1000 Flag watchdog…" at bounding box center [783, 365] width 278 height 126
click at [411, 280] on div "Enregistrer un automate Nom de l'automate PAO Distech Fournisseur Distech V2 Ad…" at bounding box center [784, 391] width 1568 height 782
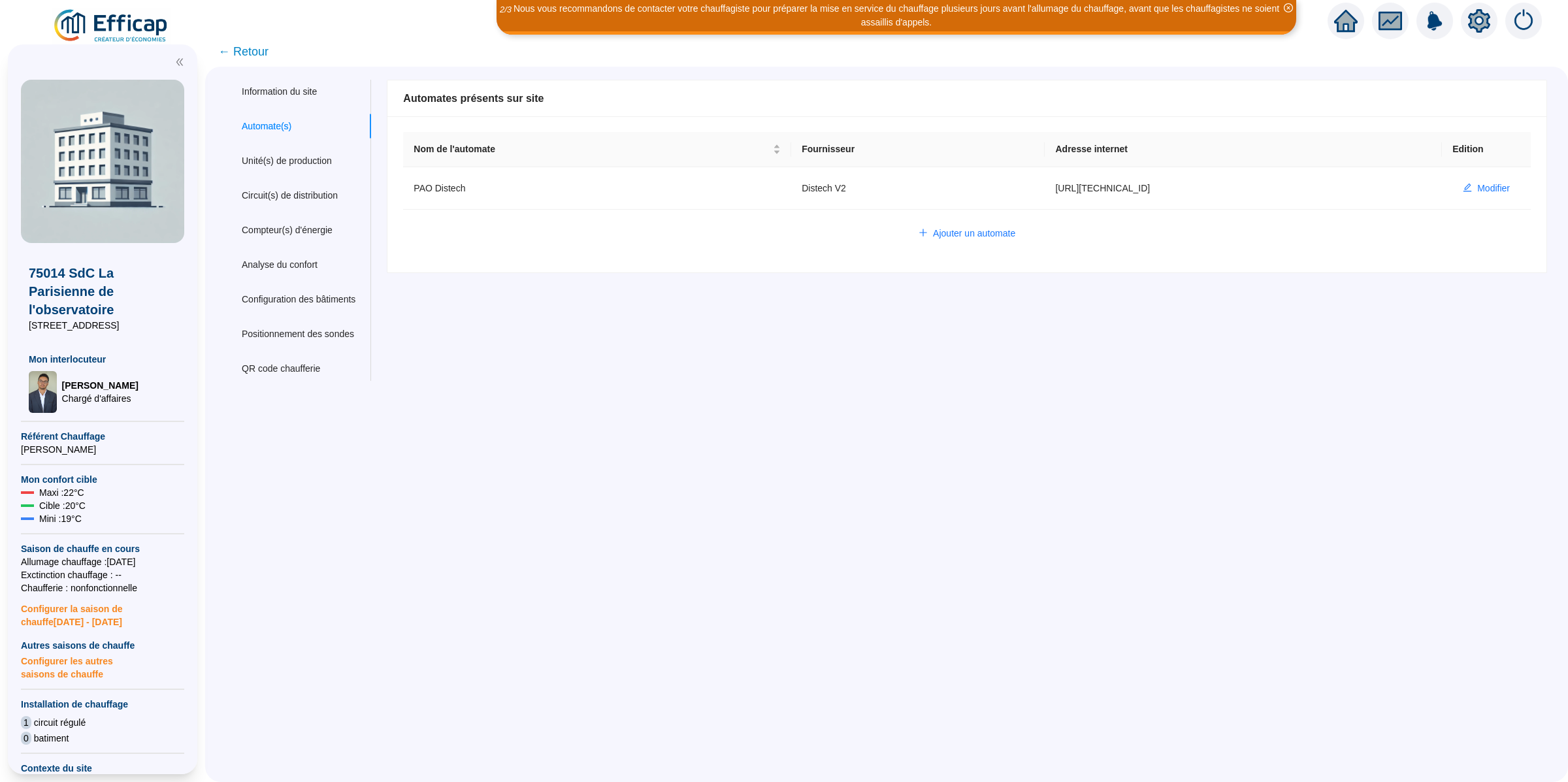
click at [119, 23] on img at bounding box center [111, 26] width 119 height 36
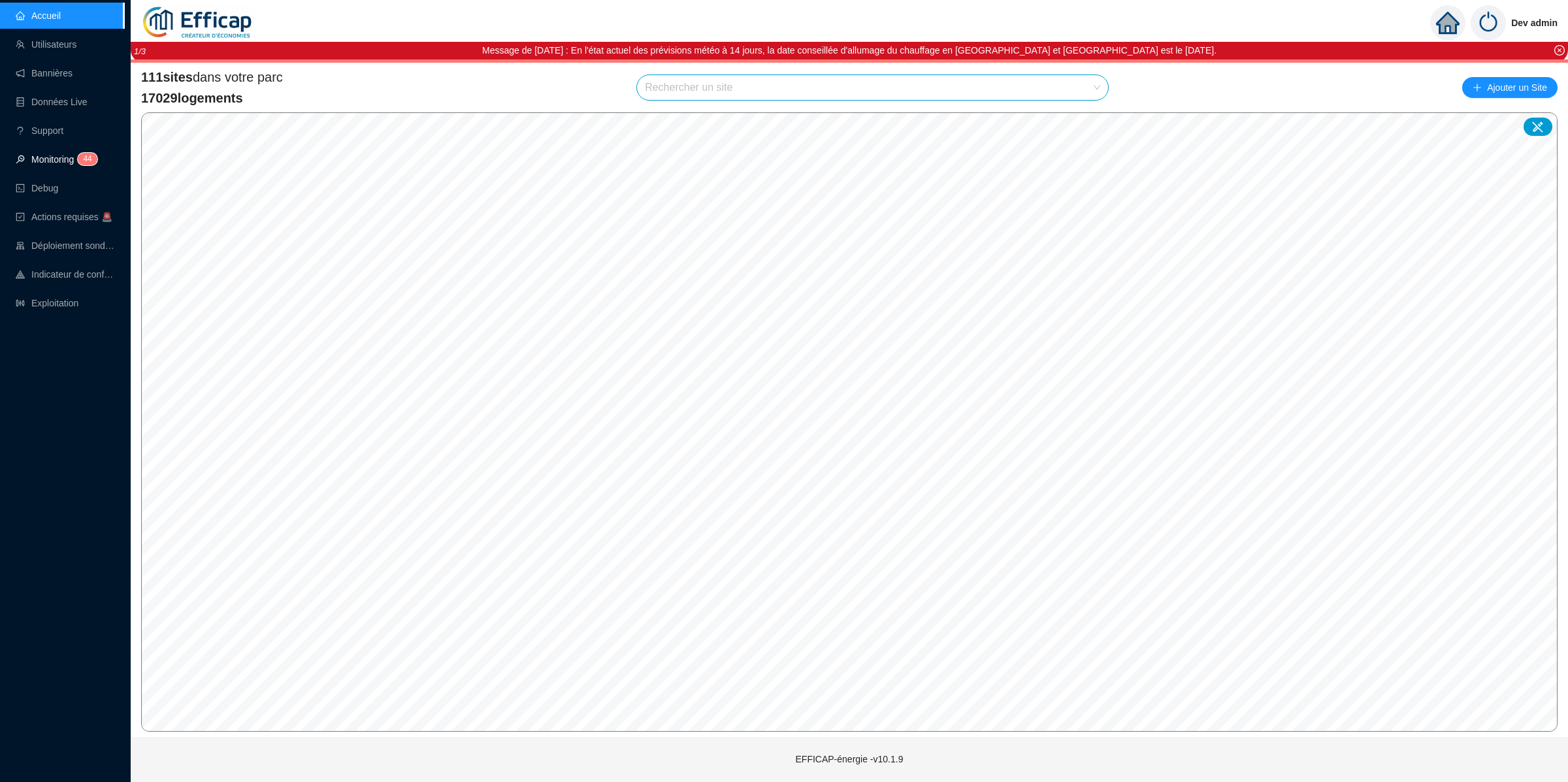
click at [79, 154] on link "Monitoring 4 4" at bounding box center [54, 159] width 77 height 10
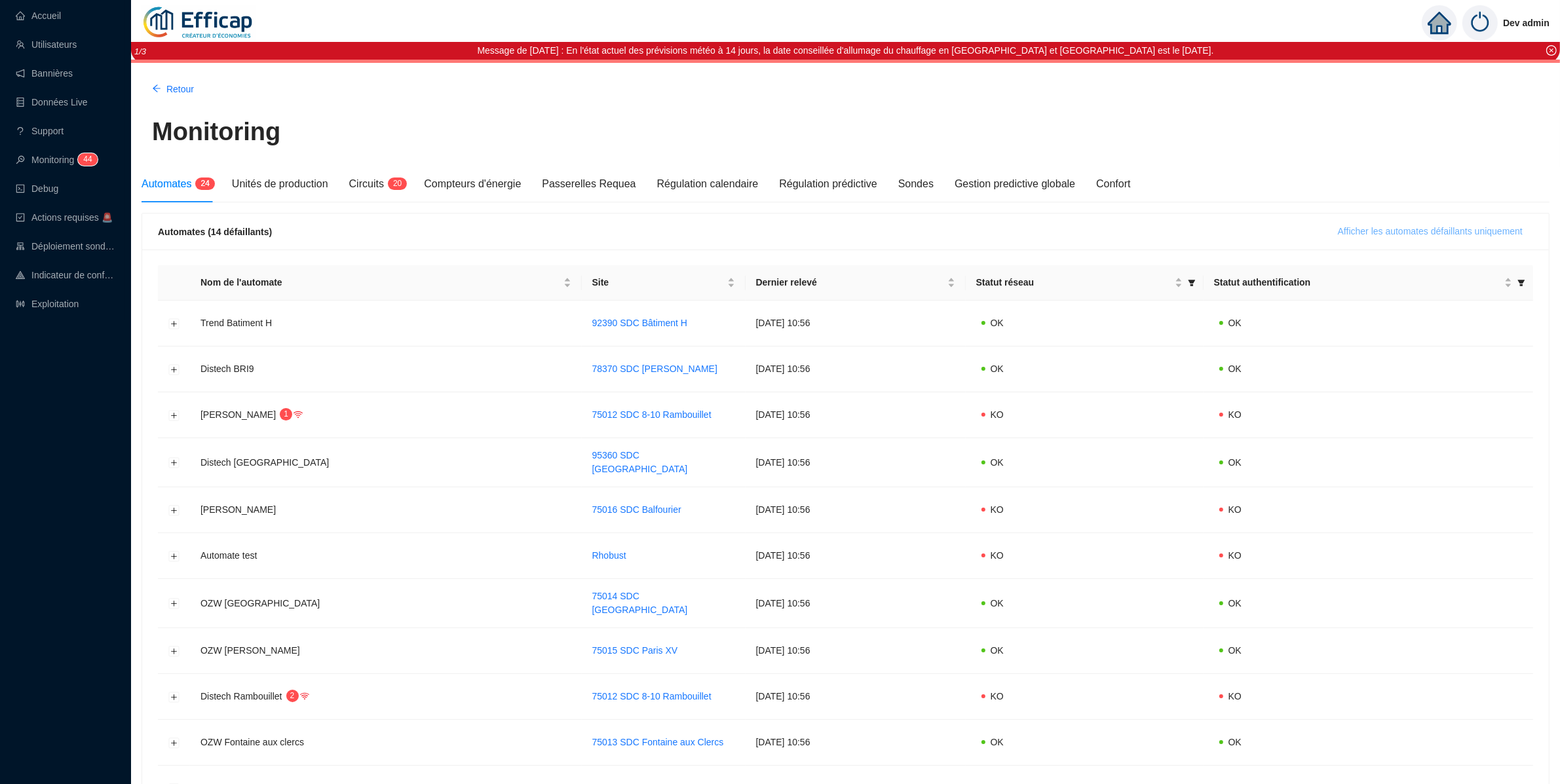
click at [1381, 236] on span "Afficher les automates défaillants uniquement" at bounding box center [1430, 231] width 184 height 14
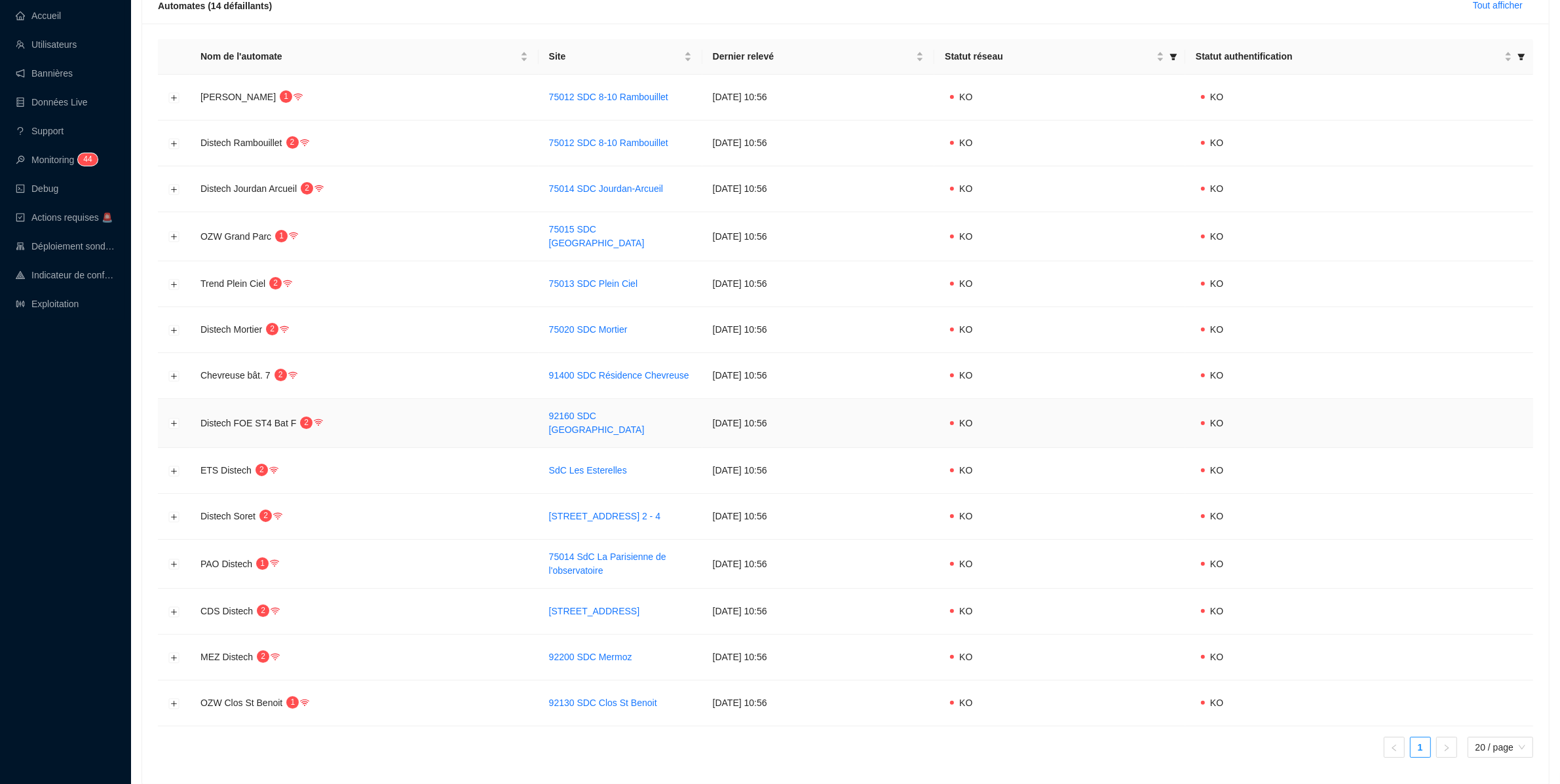
scroll to position [227, 0]
click at [174, 558] on button "Développer la ligne" at bounding box center [174, 563] width 11 height 11
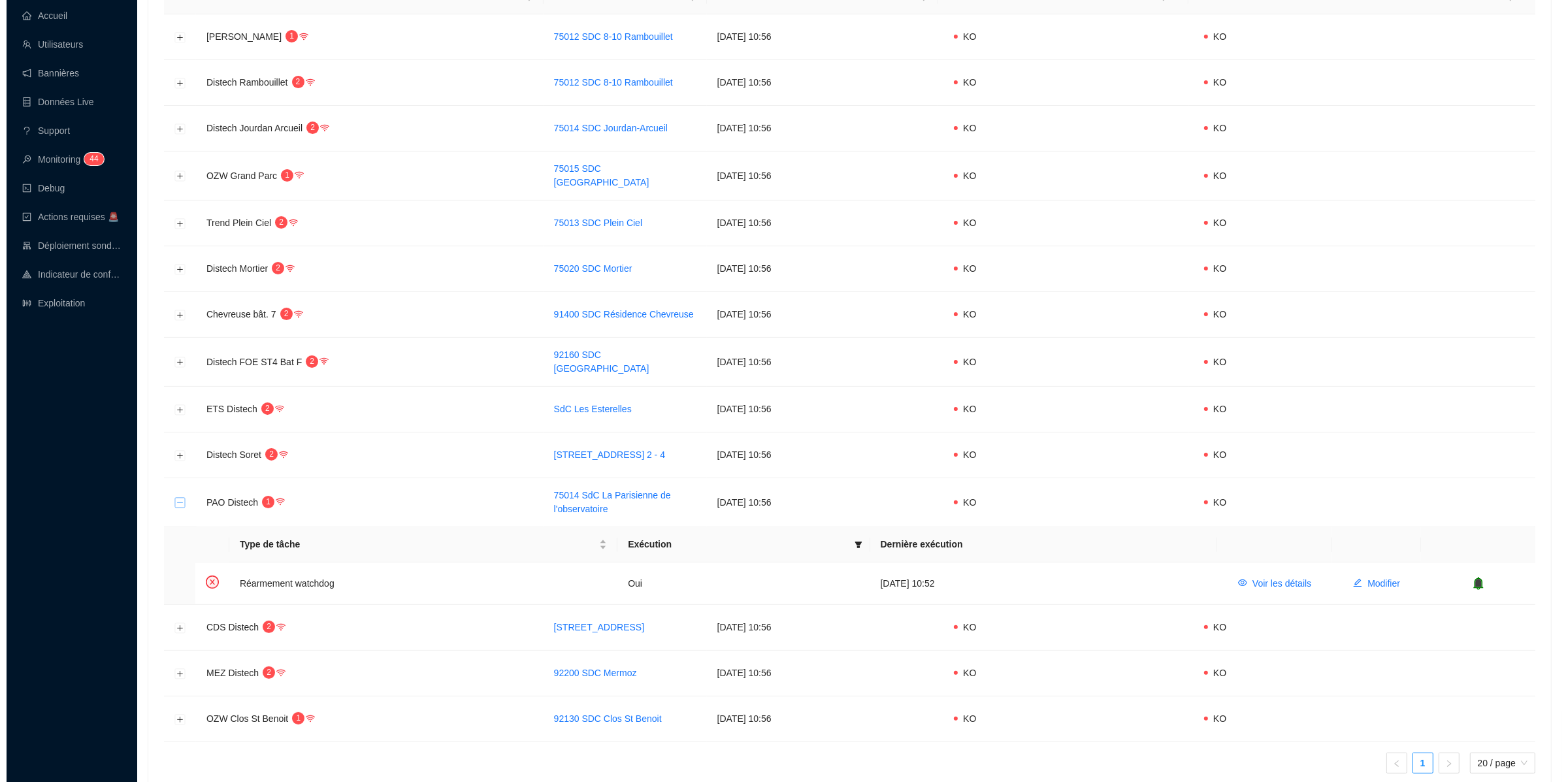
scroll to position [0, 0]
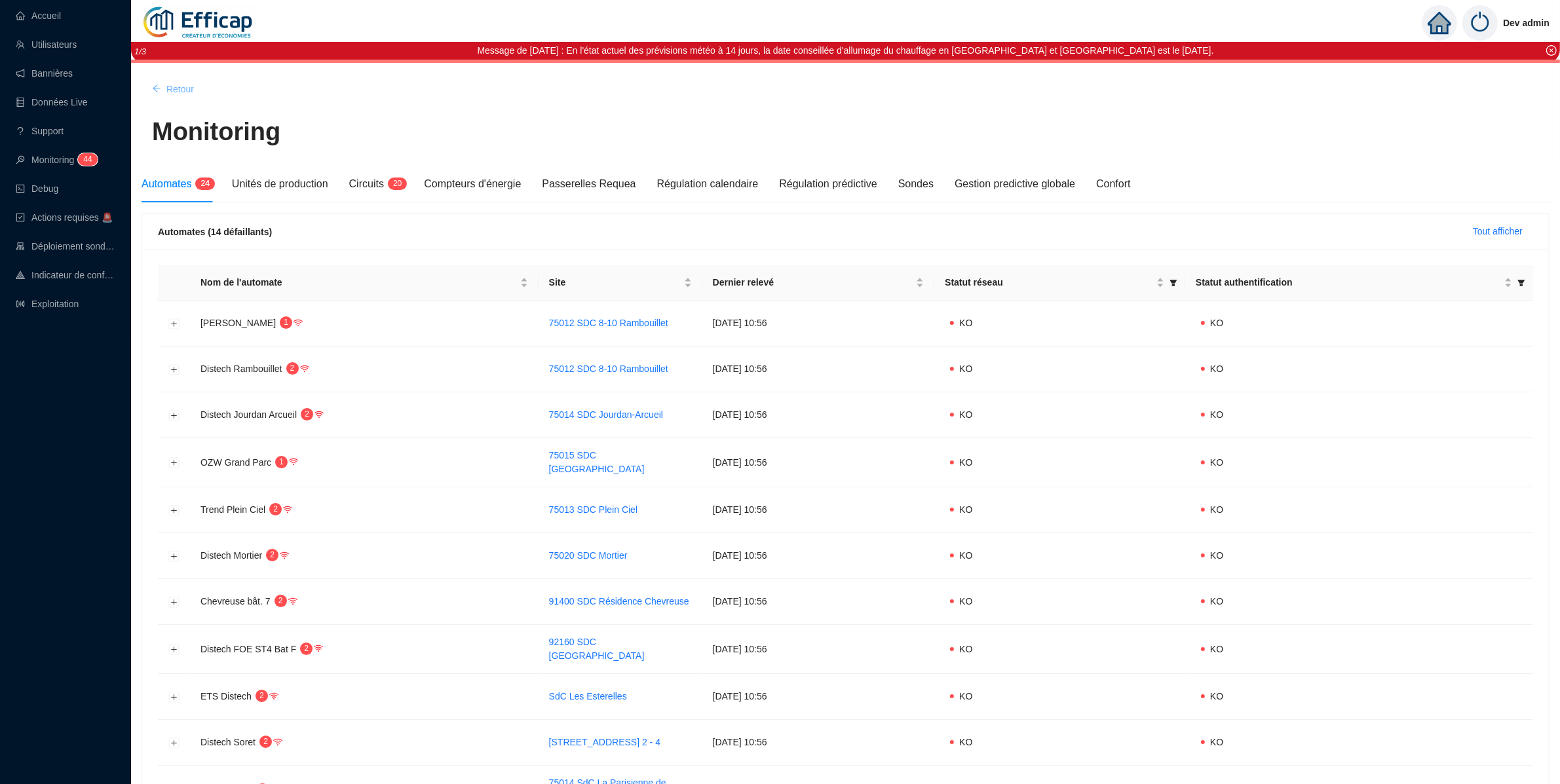
click at [174, 83] on span "Retour" at bounding box center [180, 89] width 27 height 14
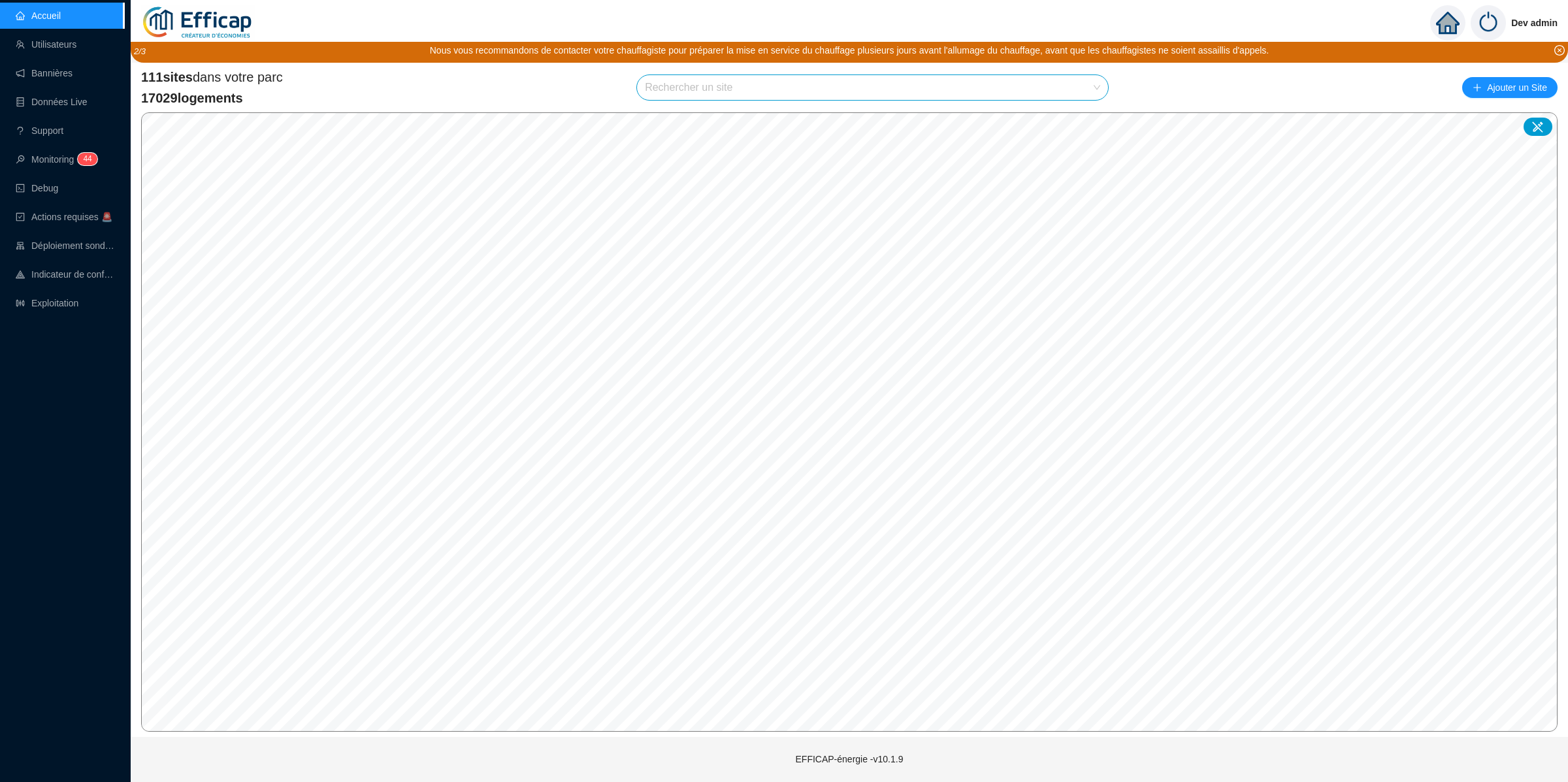
click at [804, 91] on input "search" at bounding box center [866, 87] width 444 height 25
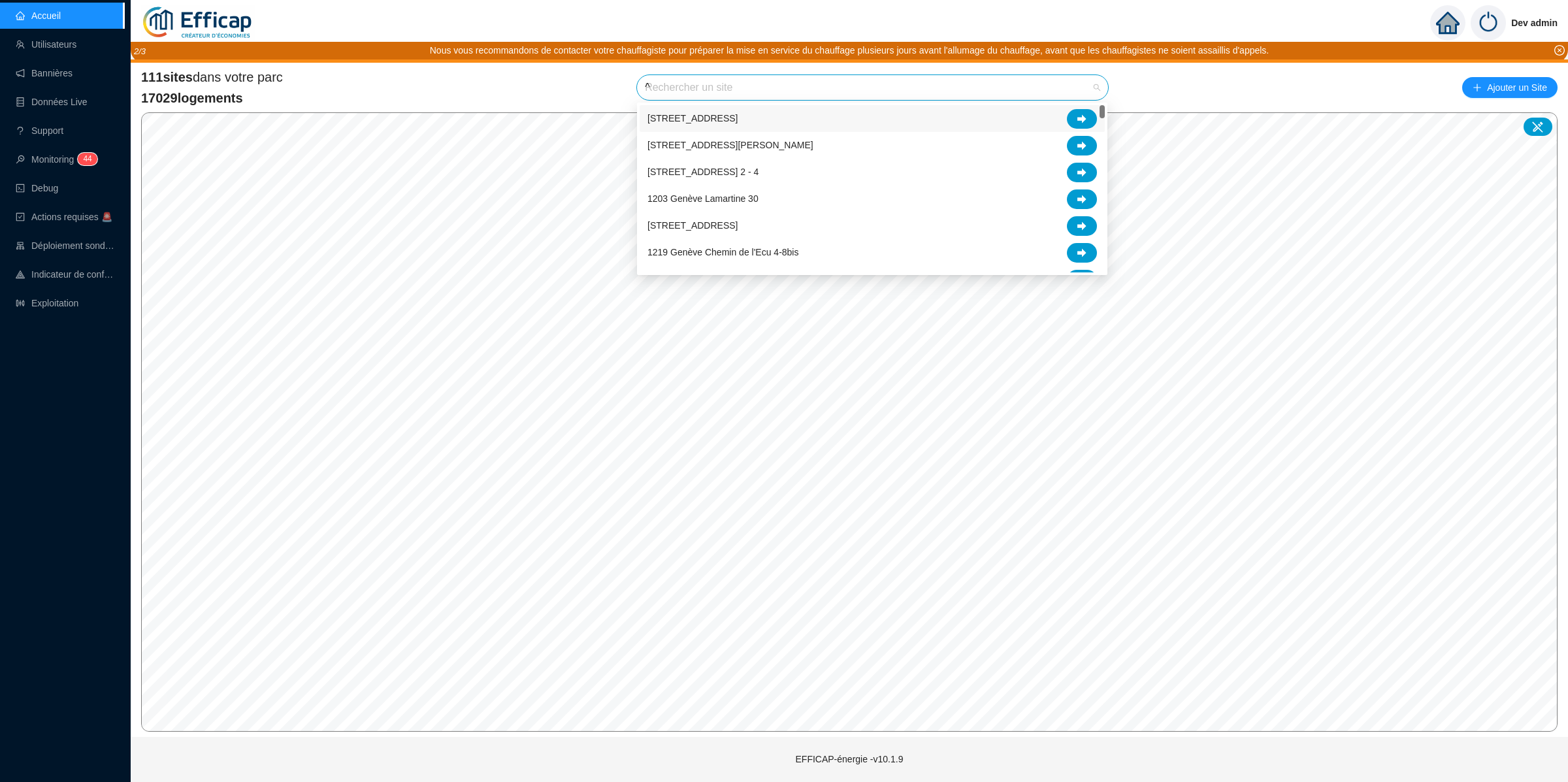
type input "â"
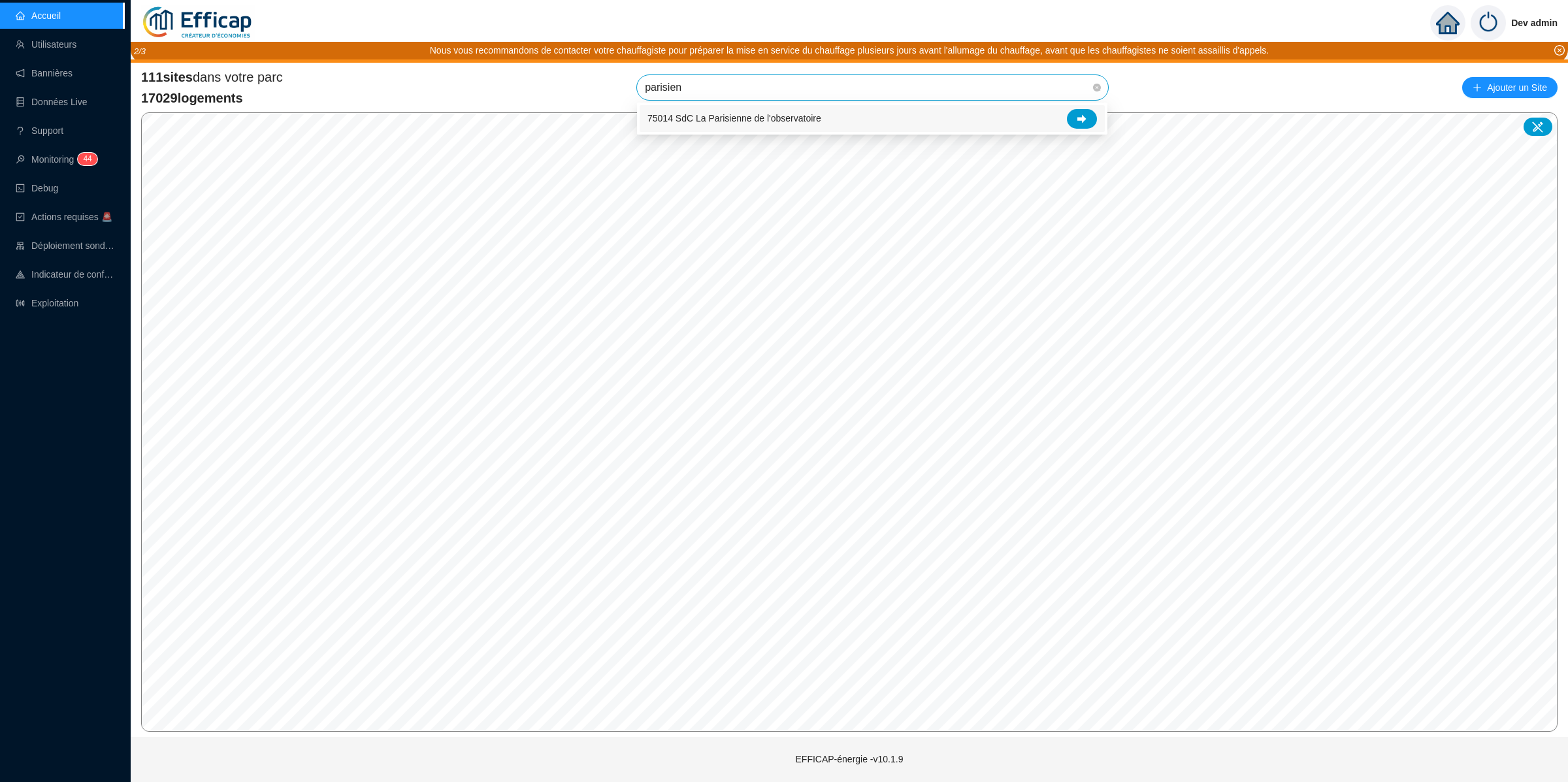
type input "parisie"
click at [1070, 124] on div at bounding box center [1082, 119] width 30 height 19
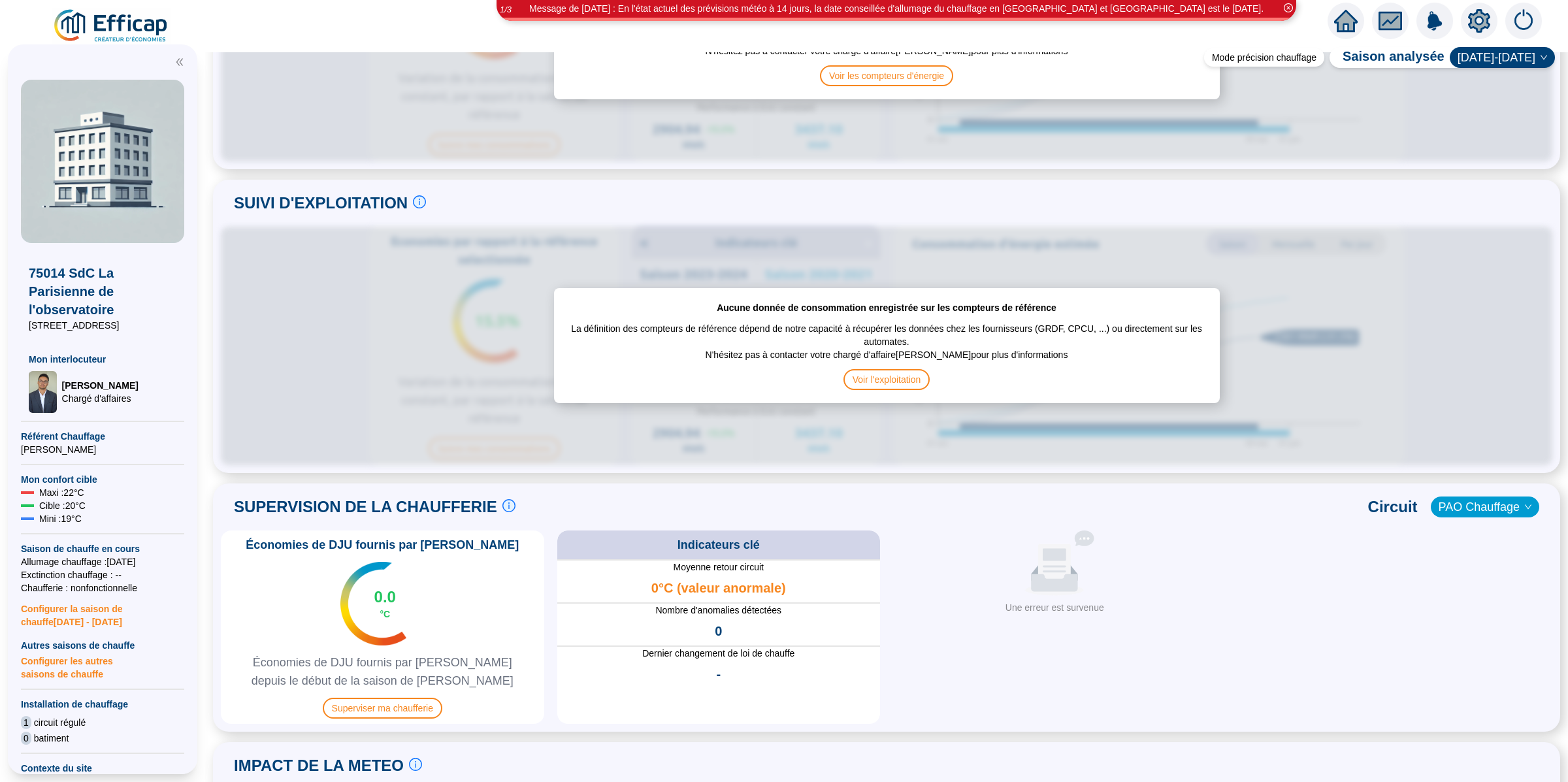
scroll to position [585, 0]
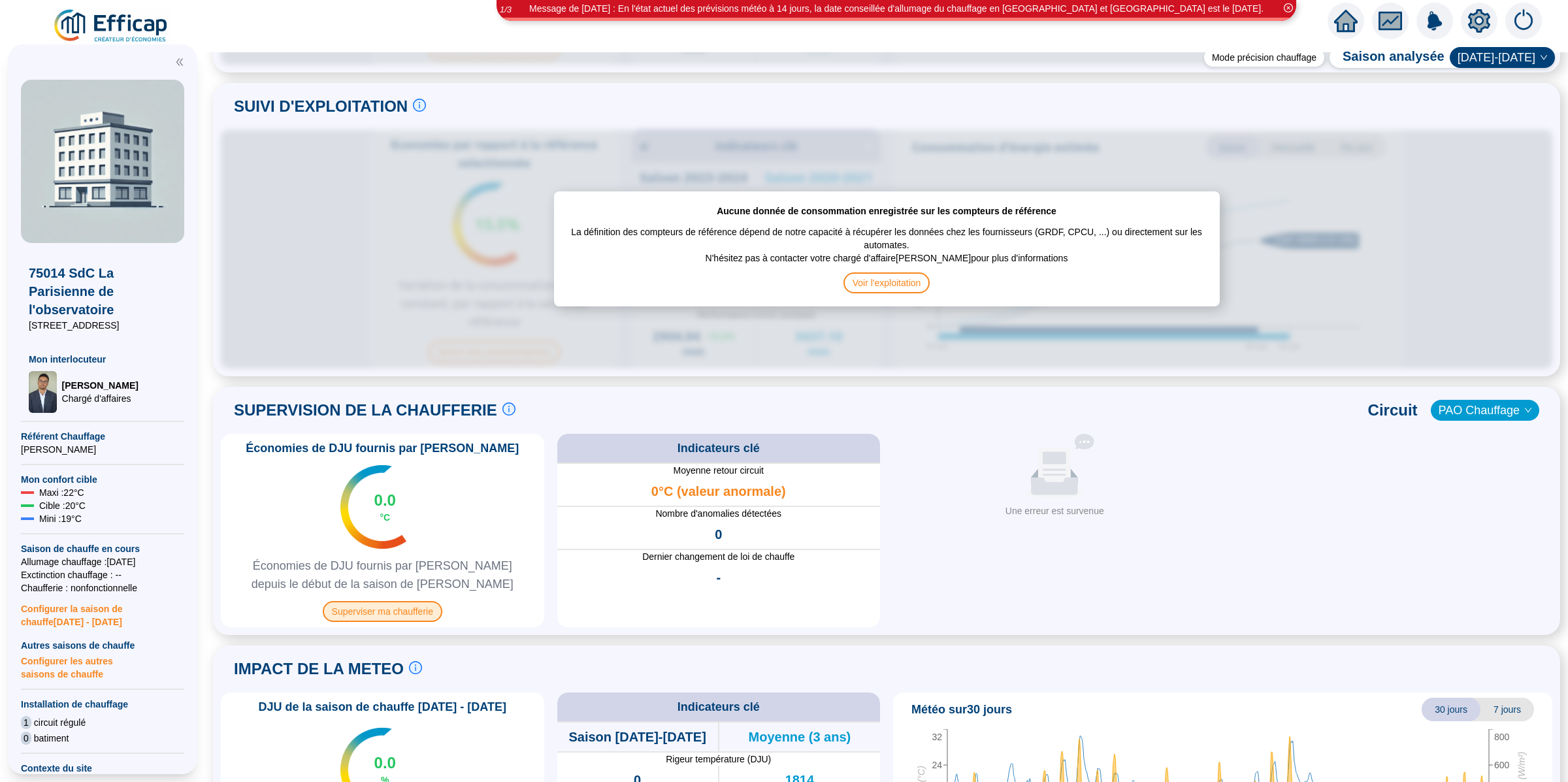
click at [381, 610] on span "Superviser ma chaufferie" at bounding box center [382, 611] width 119 height 21
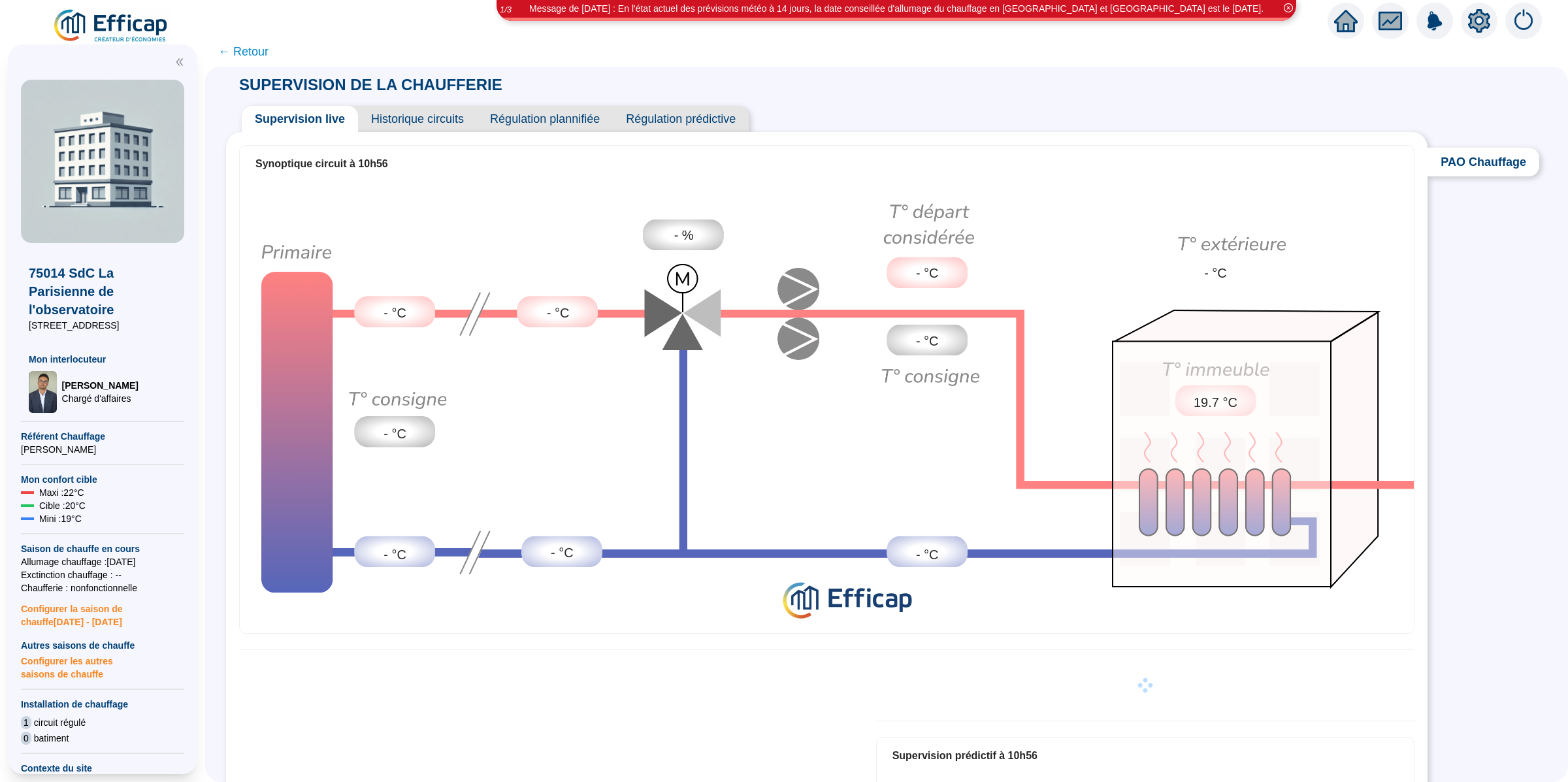
click at [436, 115] on span "Historique circuits" at bounding box center [417, 119] width 119 height 26
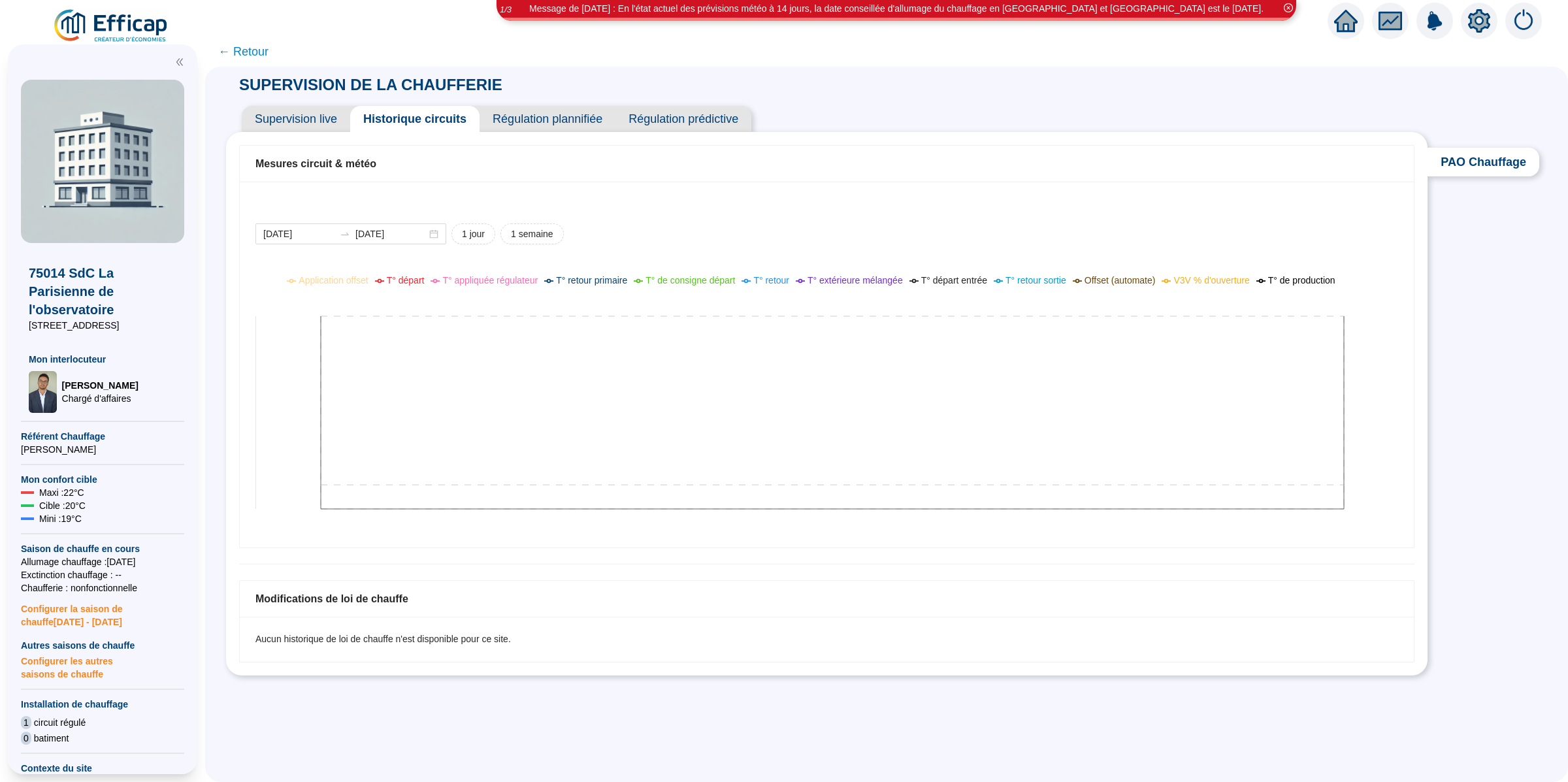
click at [711, 379] on icon at bounding box center [815, 401] width 1118 height 261
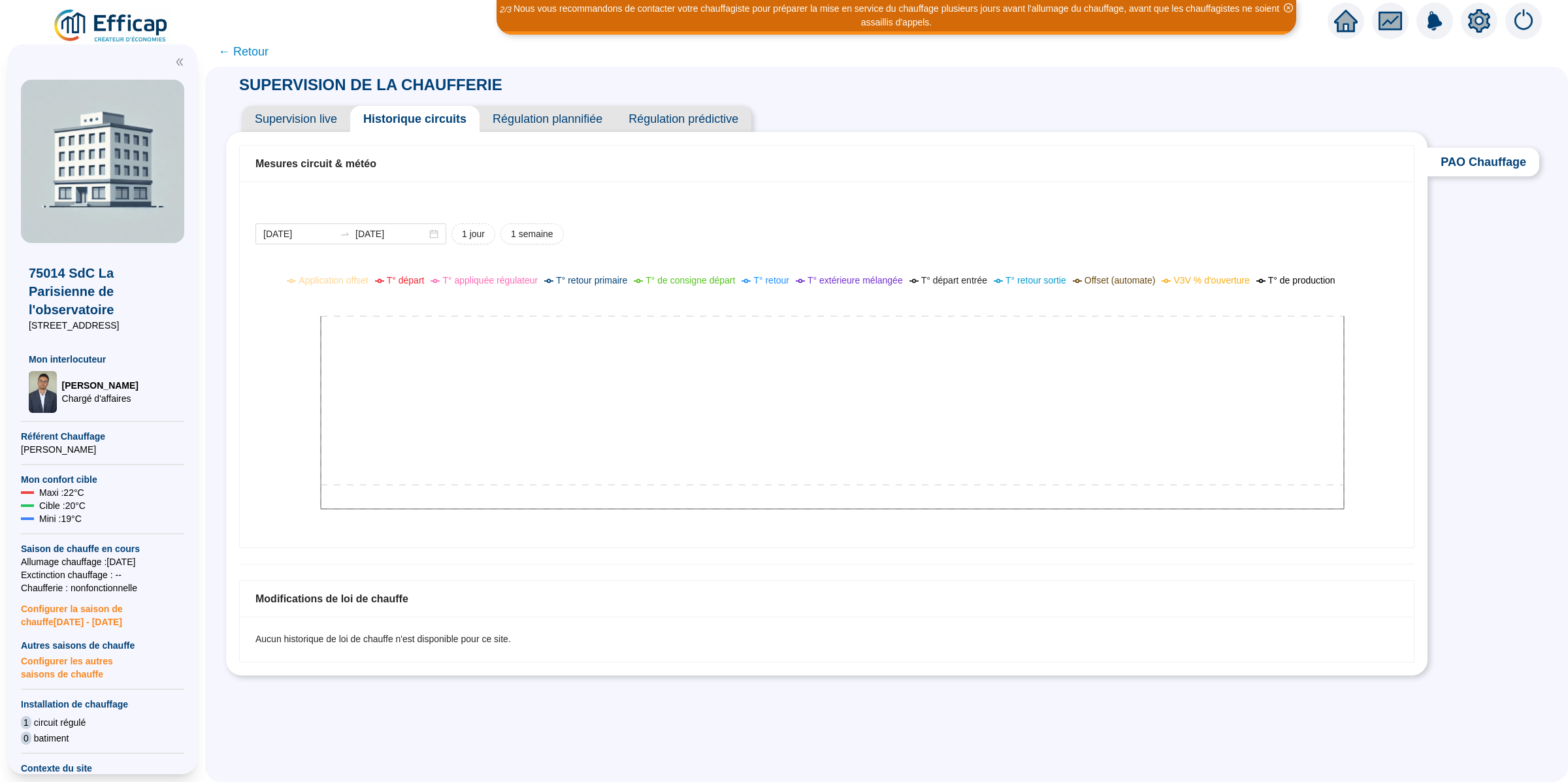
click at [1483, 31] on icon "setting" at bounding box center [1478, 20] width 23 height 23
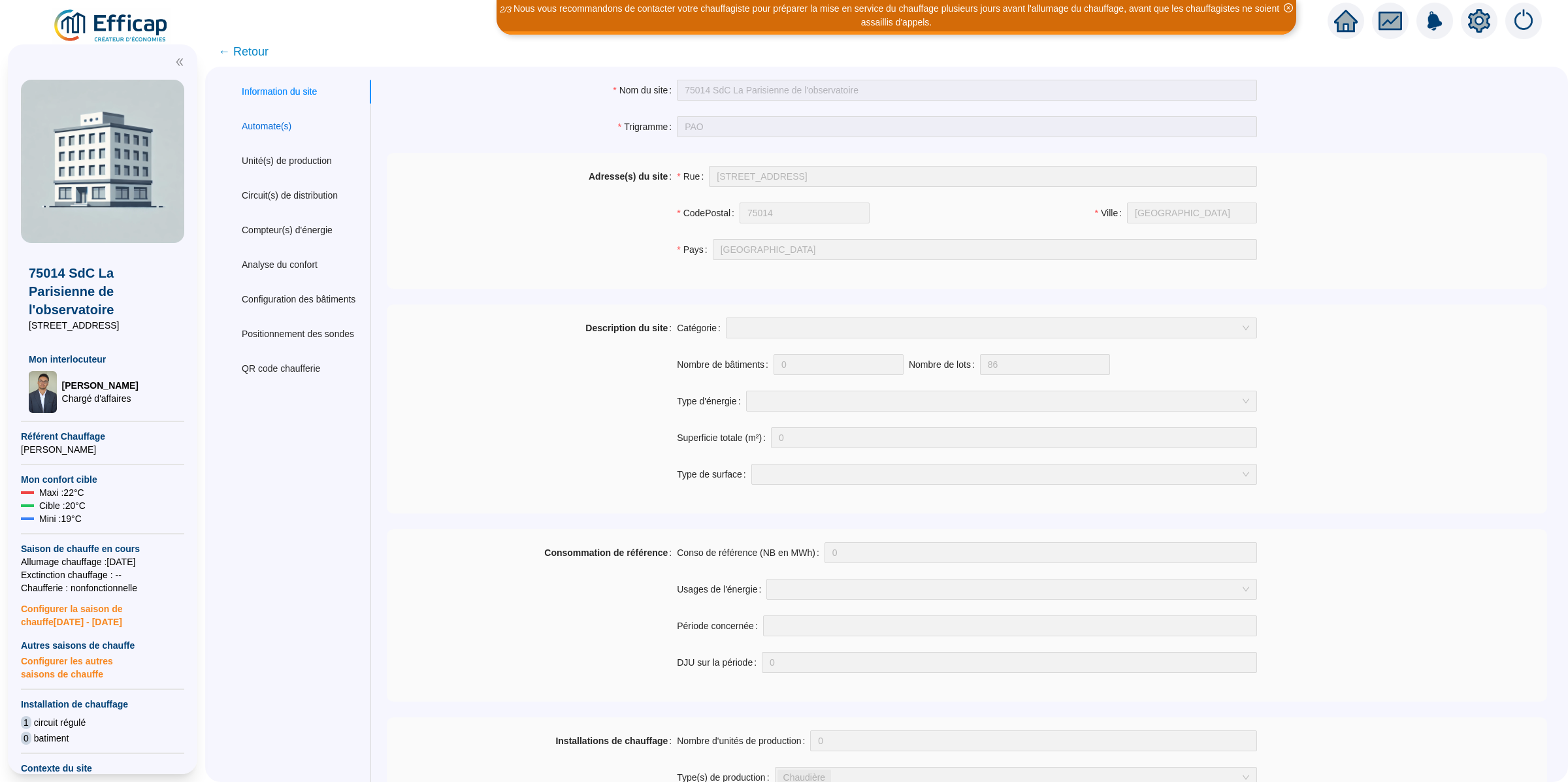
click at [276, 122] on div "Automate(s)" at bounding box center [267, 126] width 50 height 14
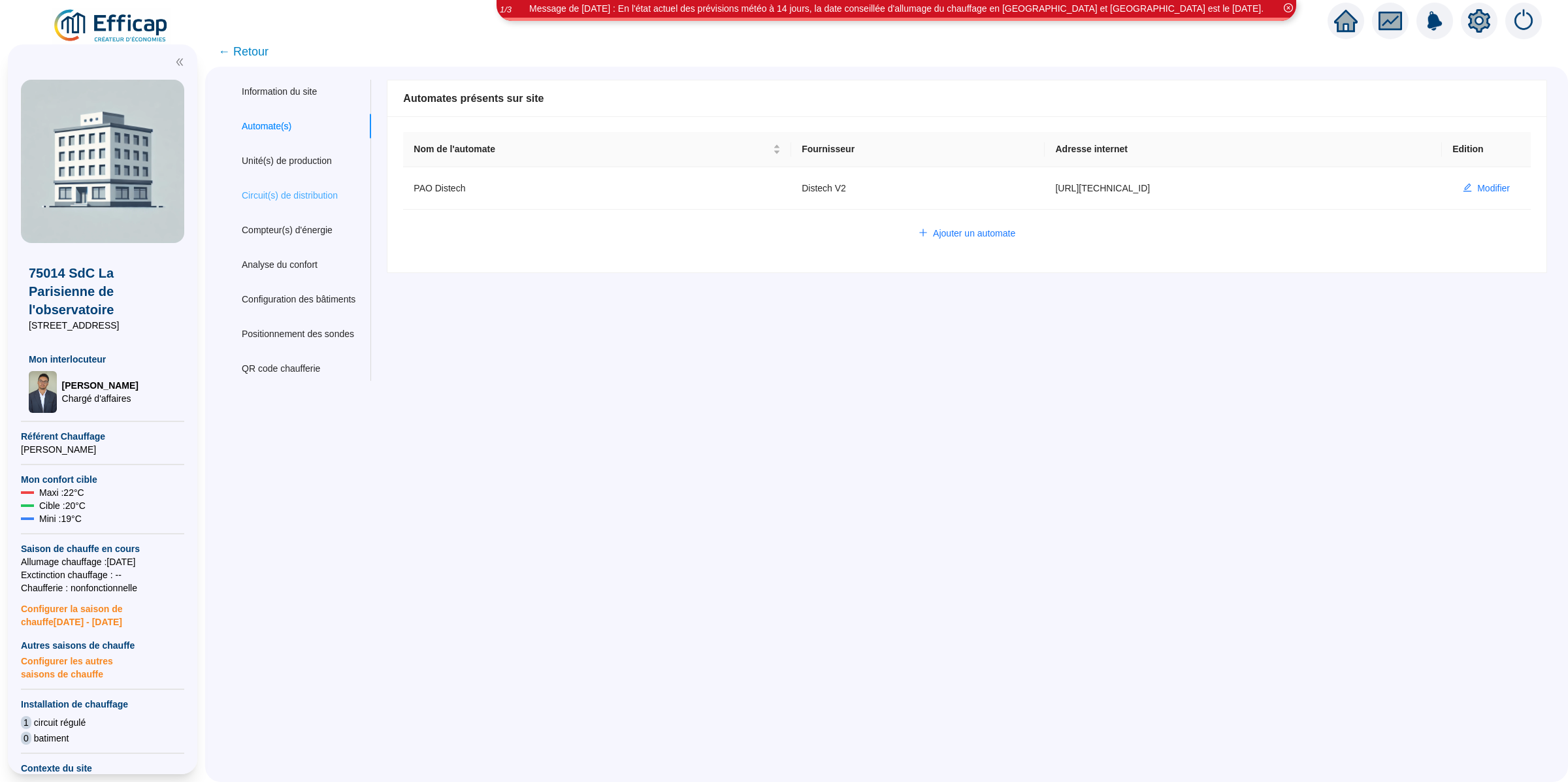
click at [317, 187] on div "Circuit(s) de distribution" at bounding box center [298, 196] width 145 height 24
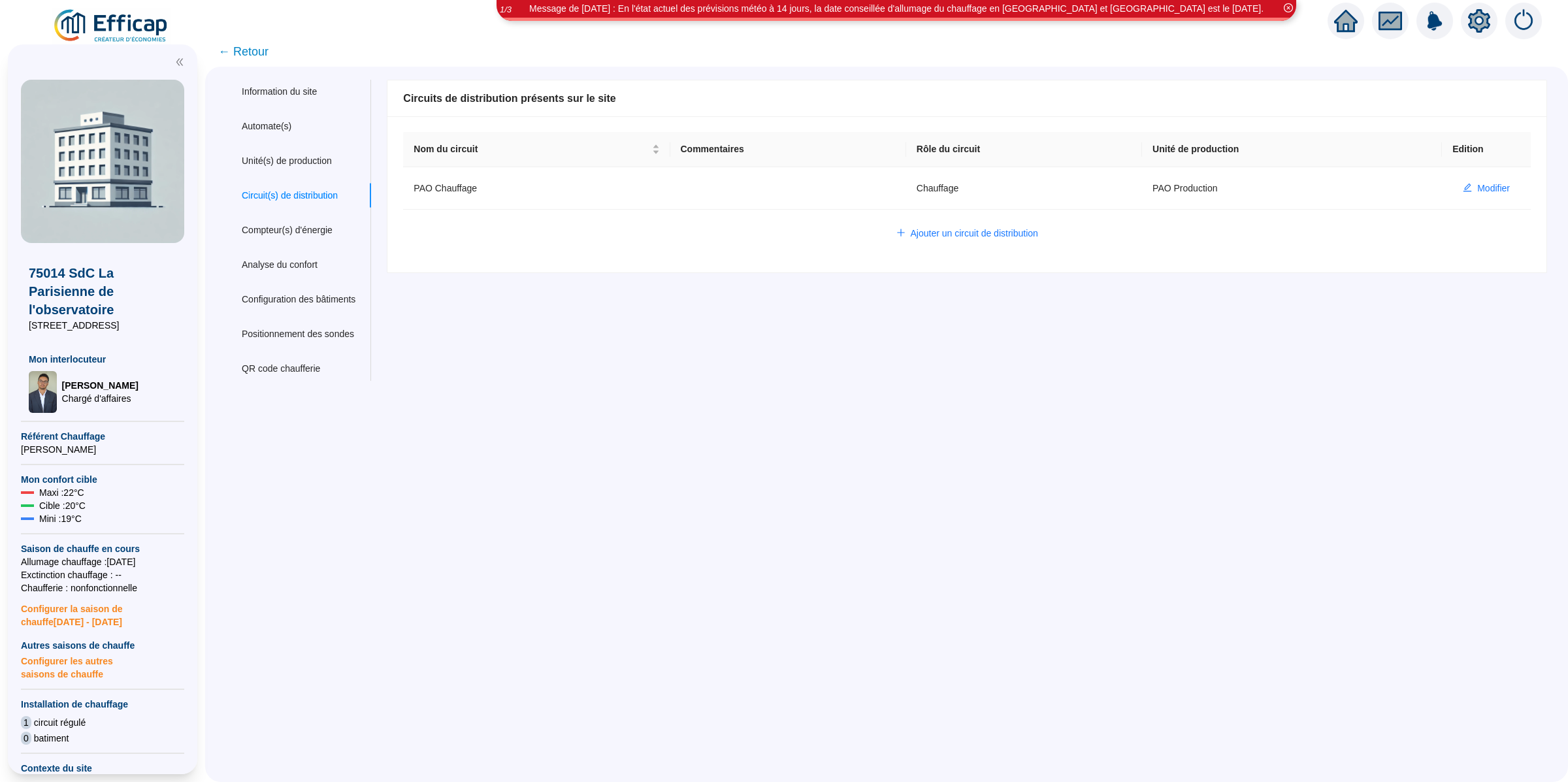
click at [1473, 169] on td "Modifier" at bounding box center [1487, 188] width 89 height 43
click at [1477, 187] on span "Modifier" at bounding box center [1493, 188] width 32 height 14
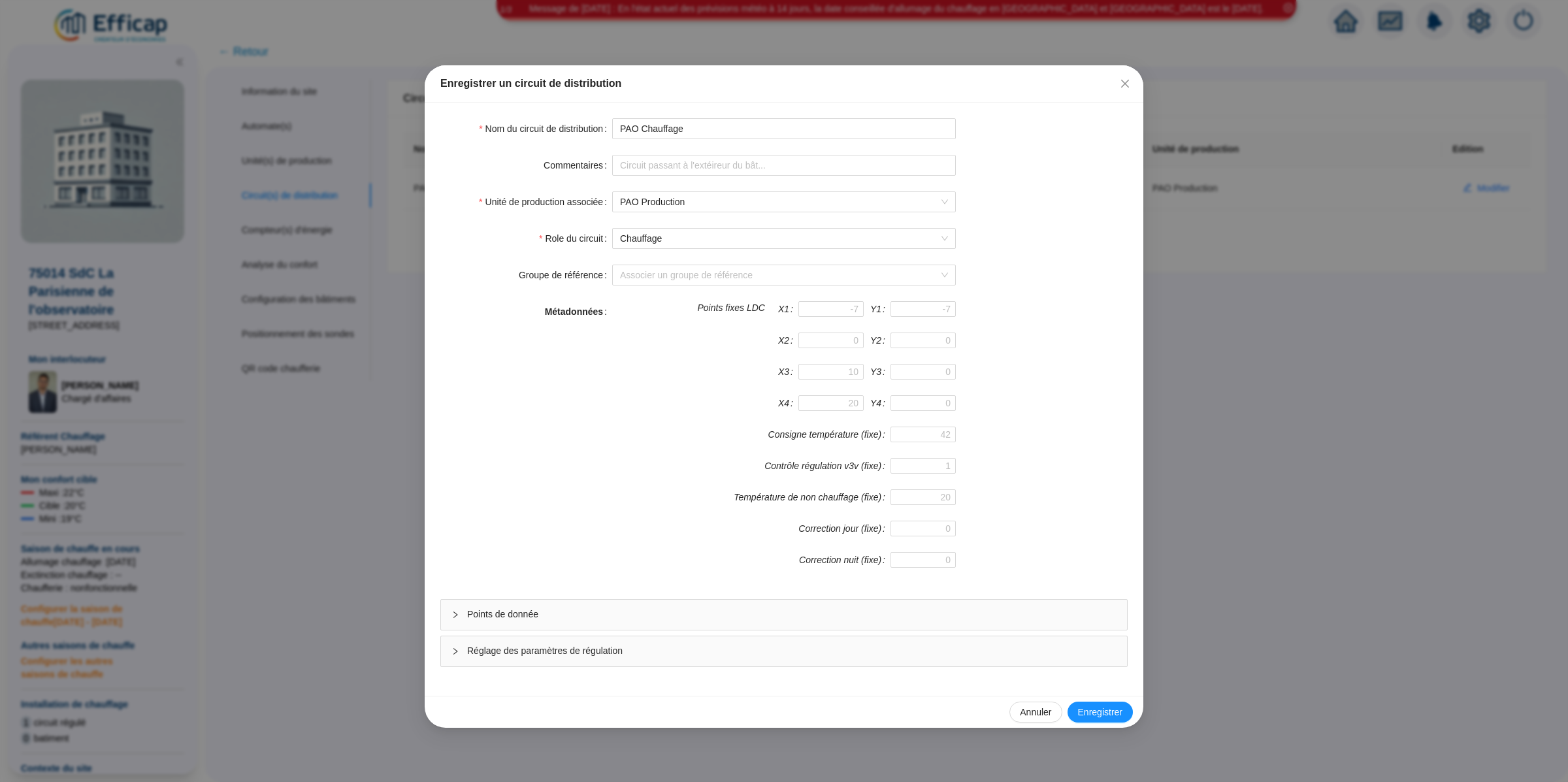
click at [483, 615] on span "Points de donnée" at bounding box center [791, 614] width 649 height 14
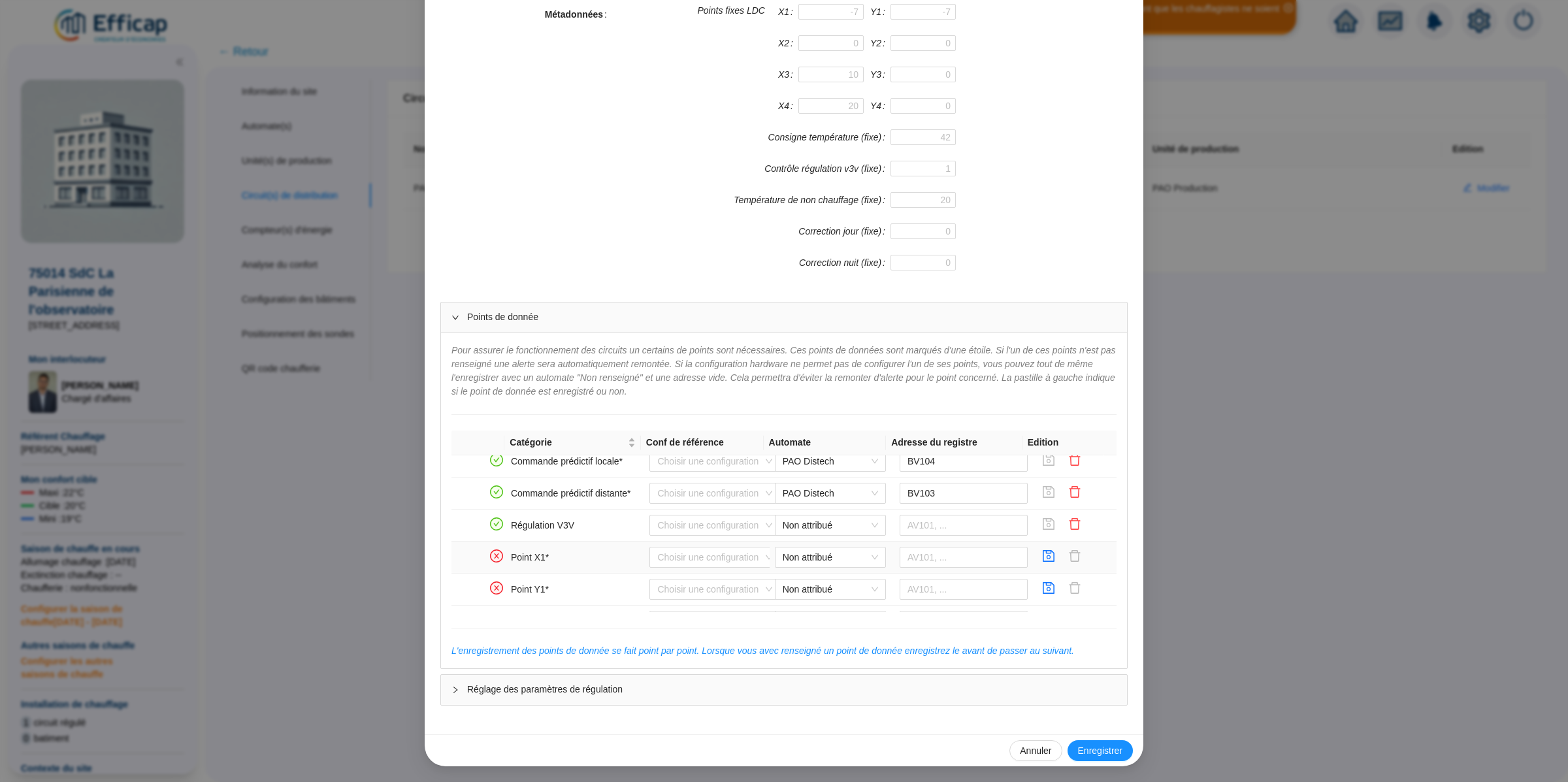
scroll to position [356, 0]
click at [345, 443] on div "Enregistrer un circuit de distribution Nom du circuit de distribution PAO Chauf…" at bounding box center [784, 391] width 1568 height 782
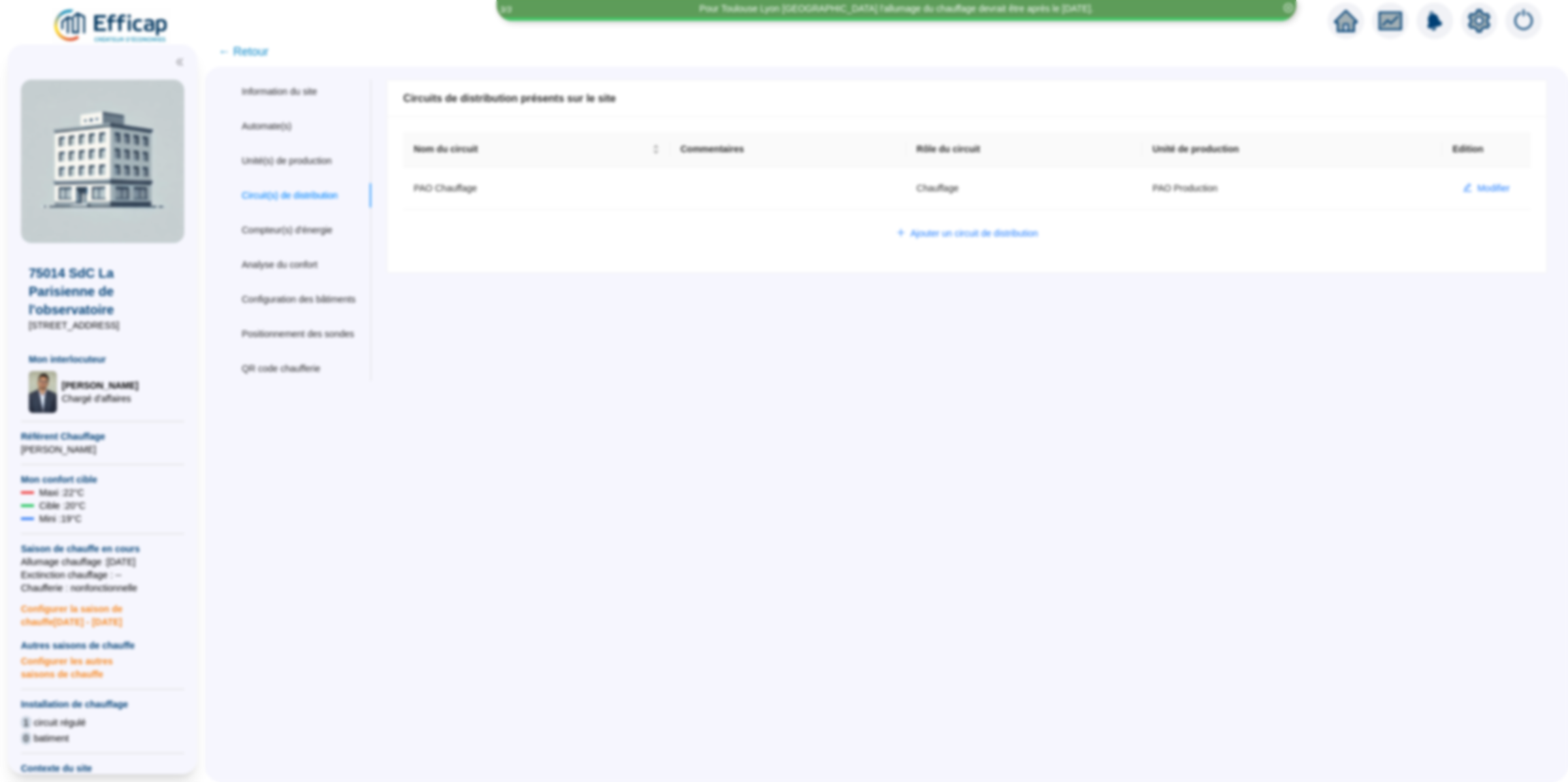
scroll to position [235, 0]
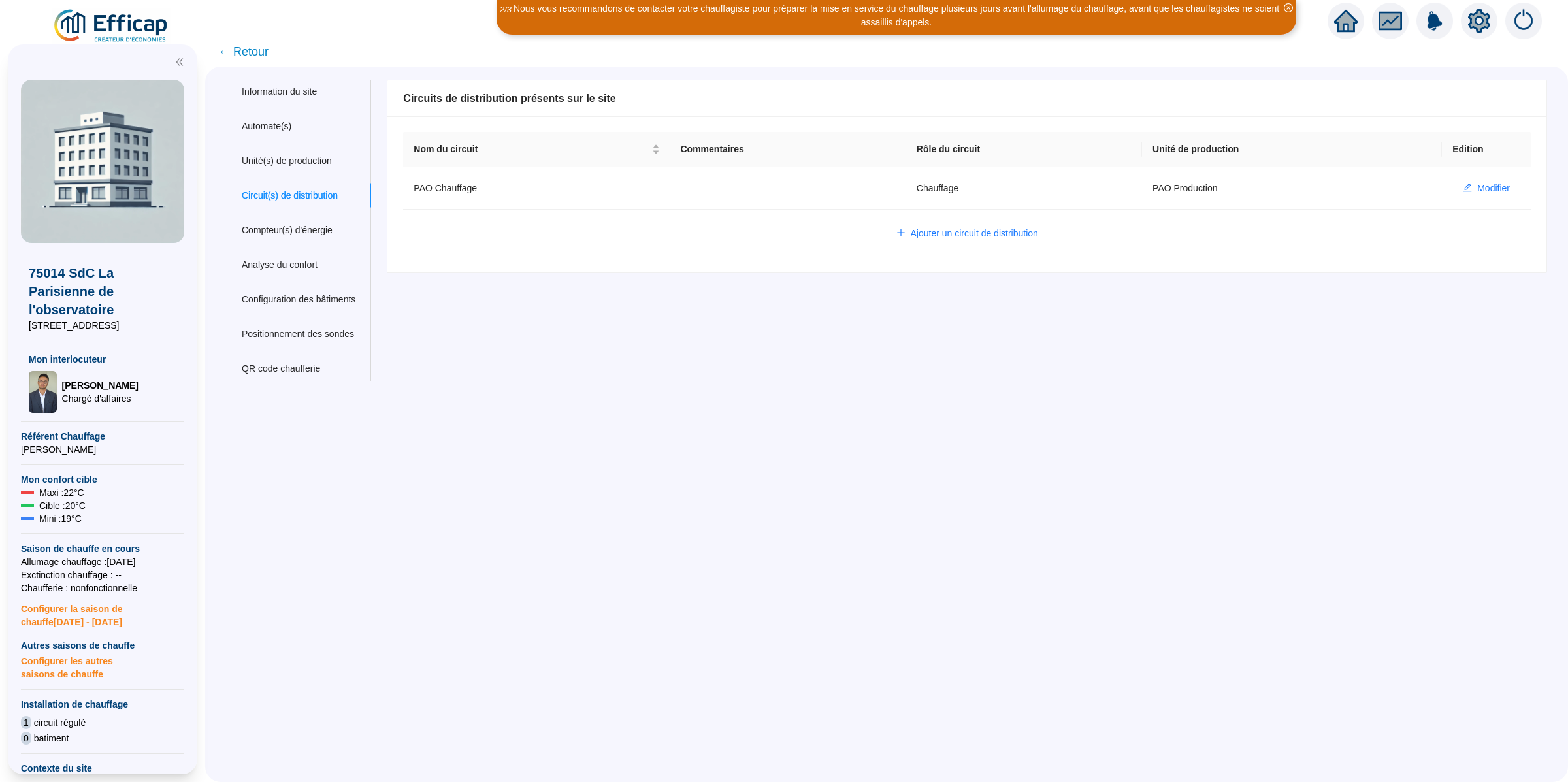
click at [286, 144] on div "Information du site Automate(s) Unité(s) de production Circuit(s) de distributi…" at bounding box center [298, 230] width 145 height 301
click at [290, 134] on div "Automate(s)" at bounding box center [298, 127] width 145 height 24
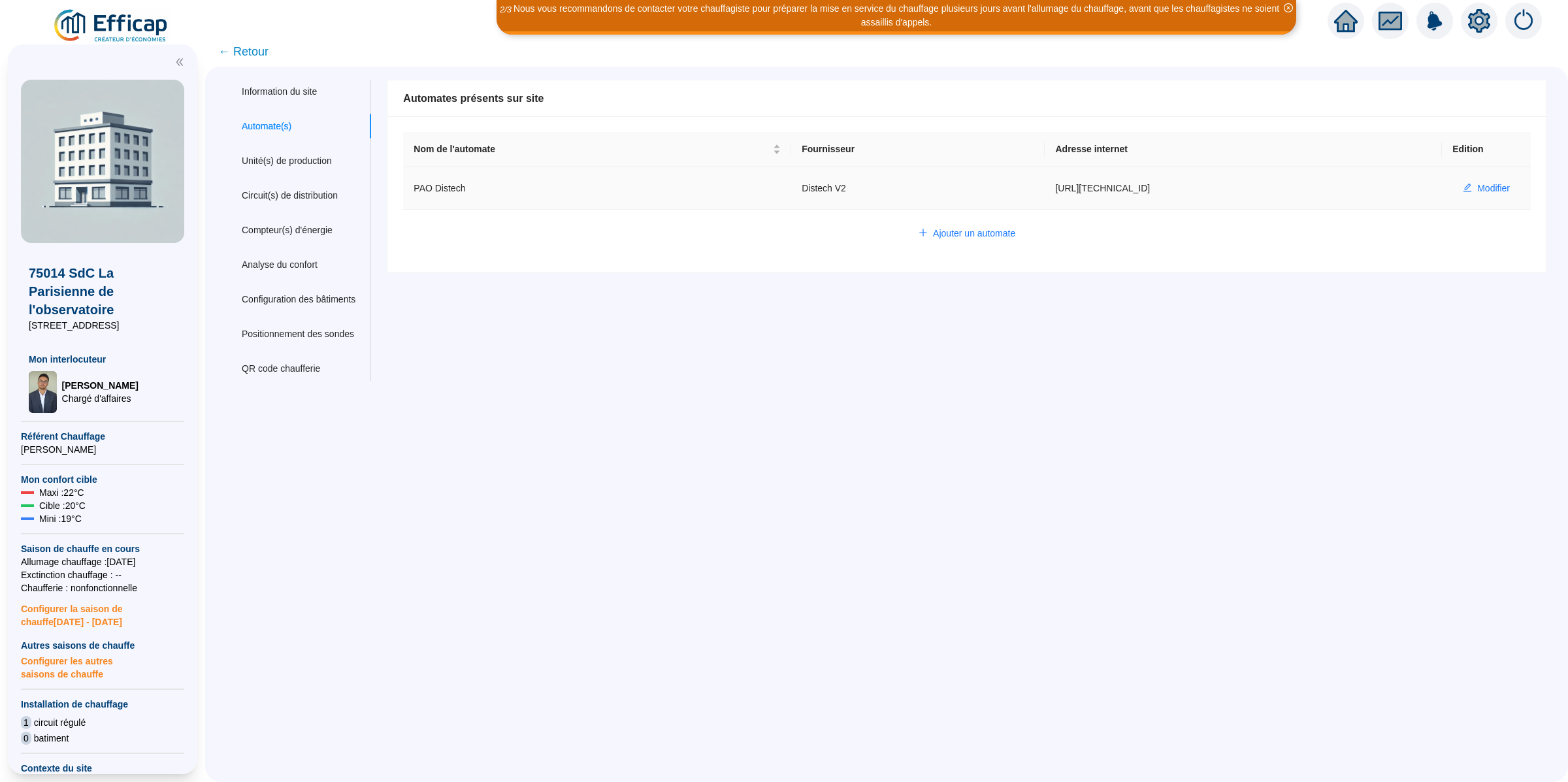
drag, startPoint x: 1125, startPoint y: 187, endPoint x: 955, endPoint y: 182, distance: 170.1
click at [1045, 182] on td "[URL][TECHNICAL_ID]" at bounding box center [1243, 188] width 397 height 43
